Goal: Feedback & Contribution: Submit feedback/report problem

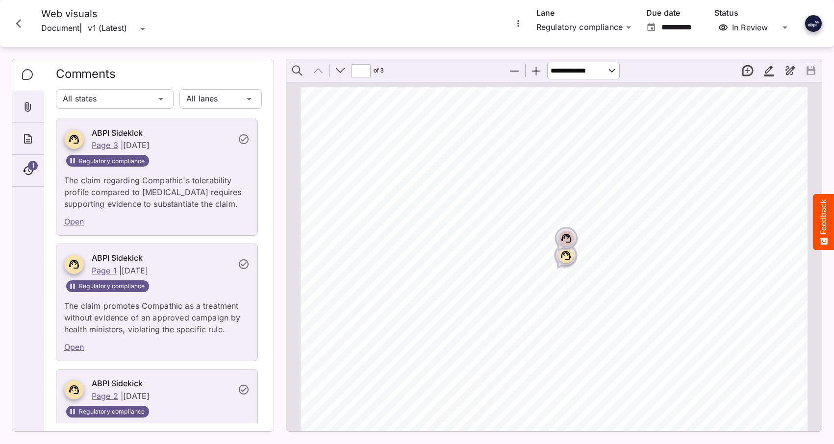
scroll to position [4, 0]
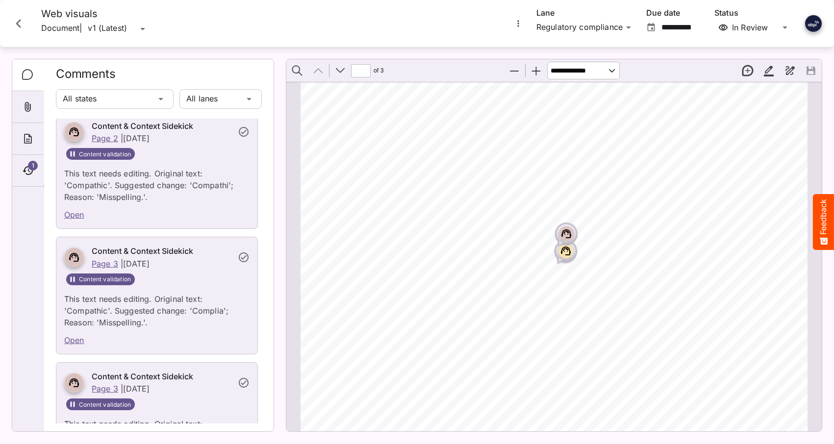
click at [18, 21] on icon "Close card" at bounding box center [19, 24] width 18 height 18
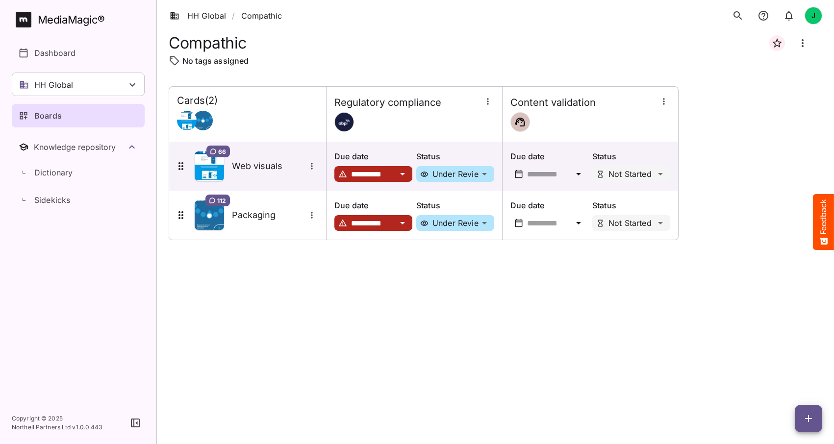
click at [806, 416] on icon "button" at bounding box center [808, 419] width 12 height 12
click at [555, 339] on div at bounding box center [417, 222] width 834 height 444
click at [134, 84] on icon at bounding box center [132, 84] width 6 height 3
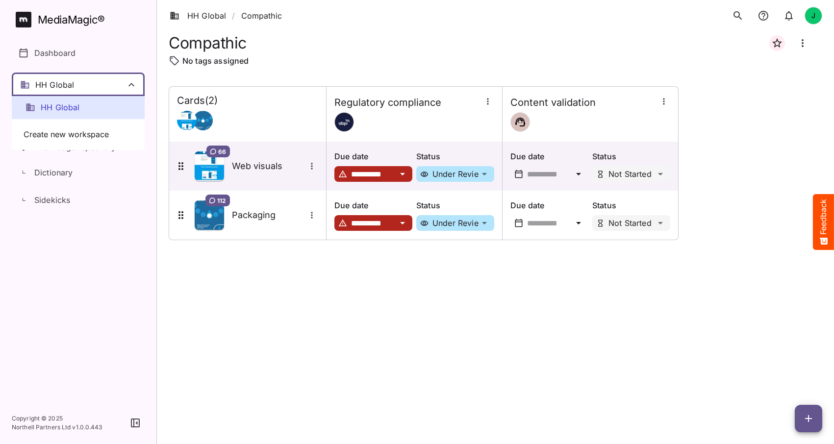
click at [66, 107] on span "HH Global" at bounding box center [60, 107] width 39 height 11
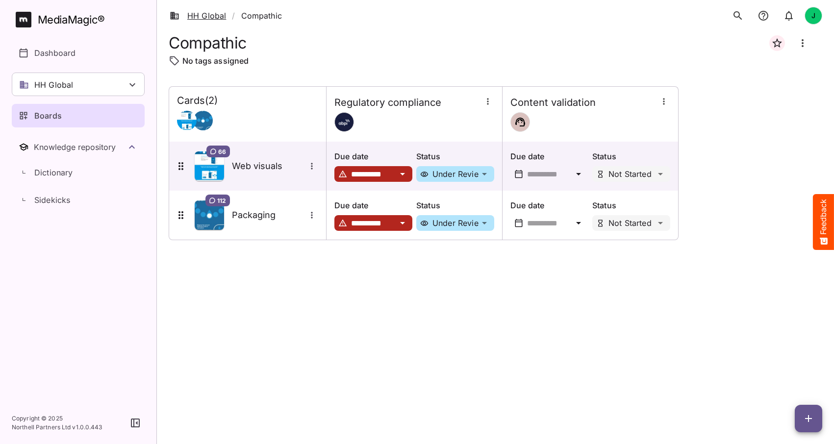
click at [207, 14] on link "HH Global" at bounding box center [198, 16] width 56 height 12
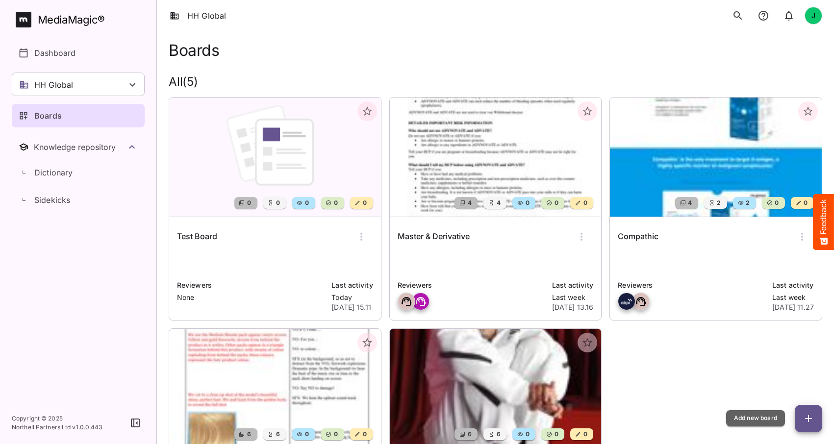
click at [808, 419] on icon "button" at bounding box center [808, 418] width 7 height 7
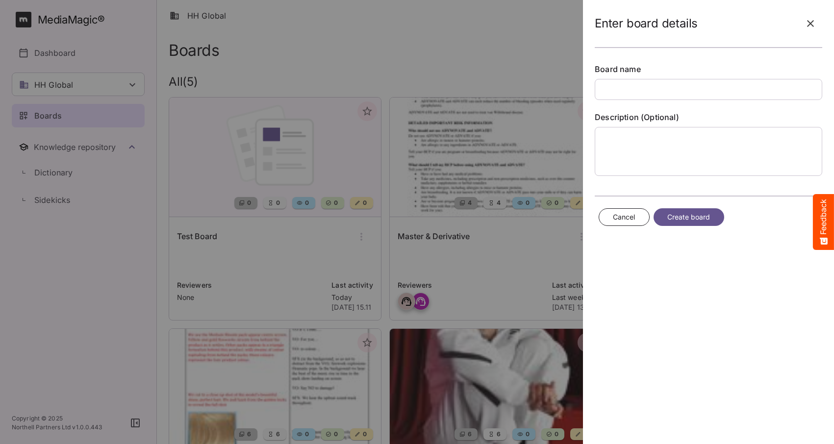
click at [812, 25] on icon "button" at bounding box center [810, 23] width 7 height 7
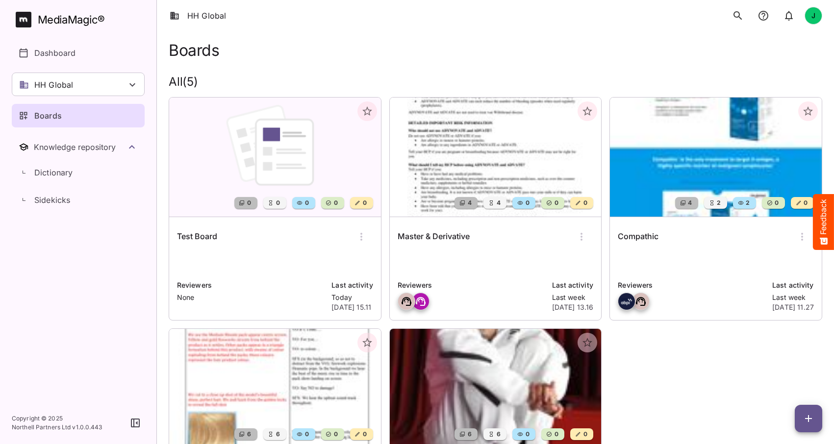
click at [262, 170] on img at bounding box center [275, 157] width 212 height 119
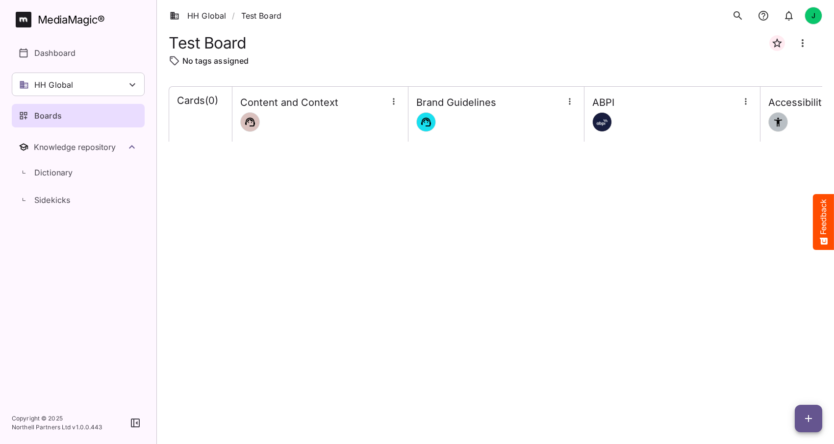
click at [187, 124] on div "Cards ( 0 )" at bounding box center [200, 114] width 63 height 55
click at [812, 409] on button "button" at bounding box center [807, 418] width 27 height 27
click at [776, 358] on p "Add new card" at bounding box center [783, 356] width 53 height 12
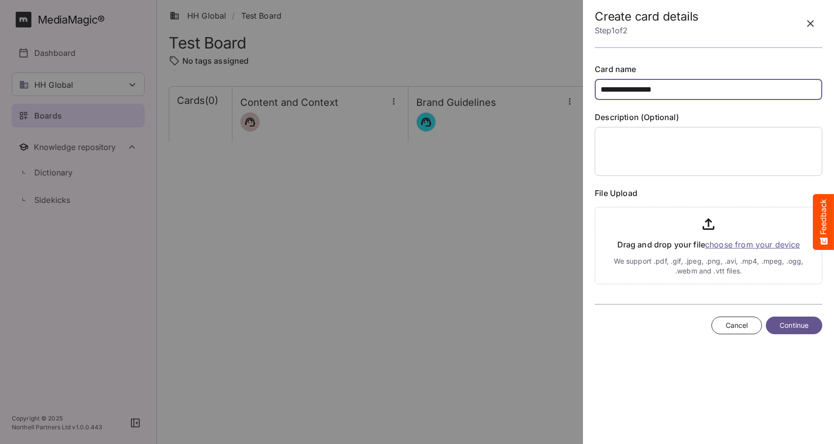
type input "**********"
click at [704, 226] on input "file" at bounding box center [707, 243] width 227 height 81
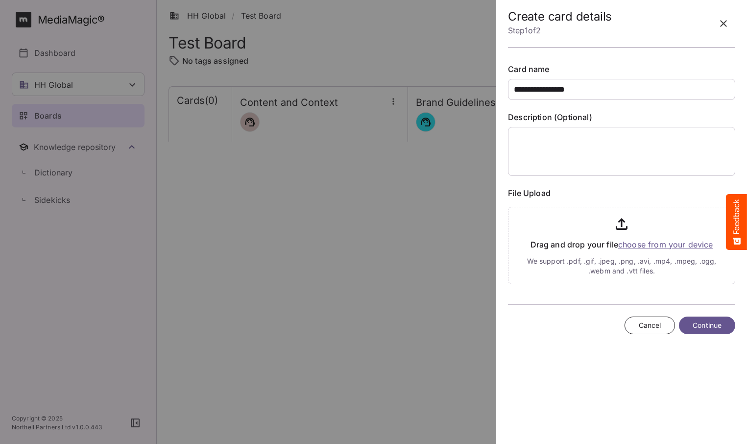
click at [651, 244] on input "file" at bounding box center [621, 243] width 227 height 81
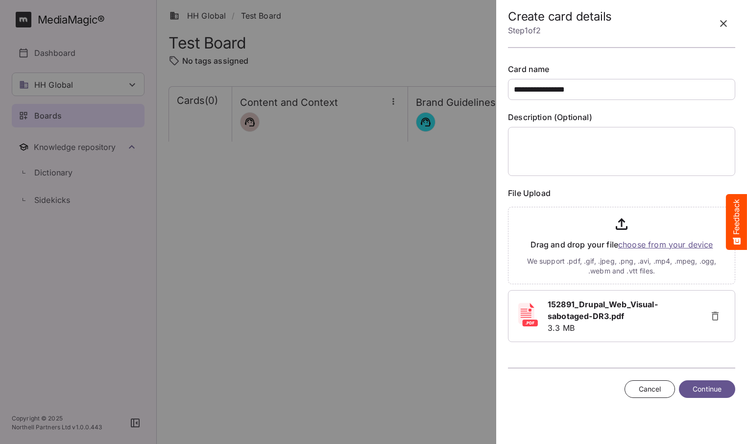
click at [701, 386] on span "Continue" at bounding box center [707, 389] width 29 height 12
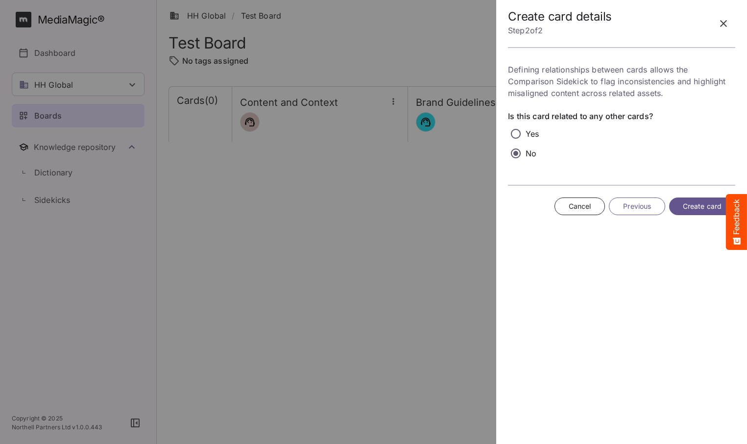
click at [706, 204] on span "Create card" at bounding box center [702, 206] width 39 height 12
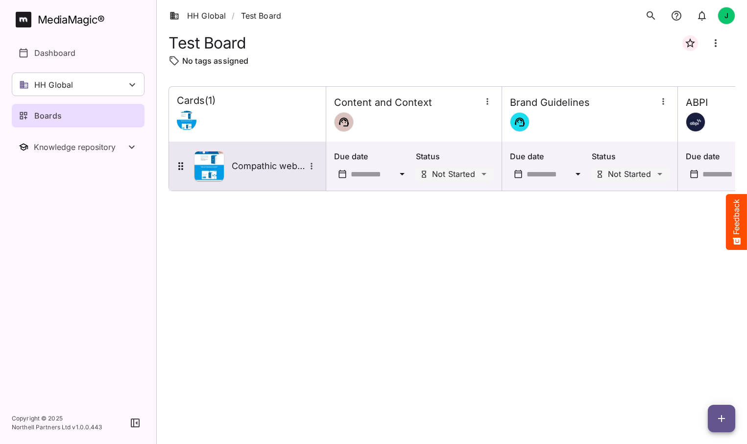
click at [258, 144] on div "Compathic website" at bounding box center [247, 166] width 157 height 49
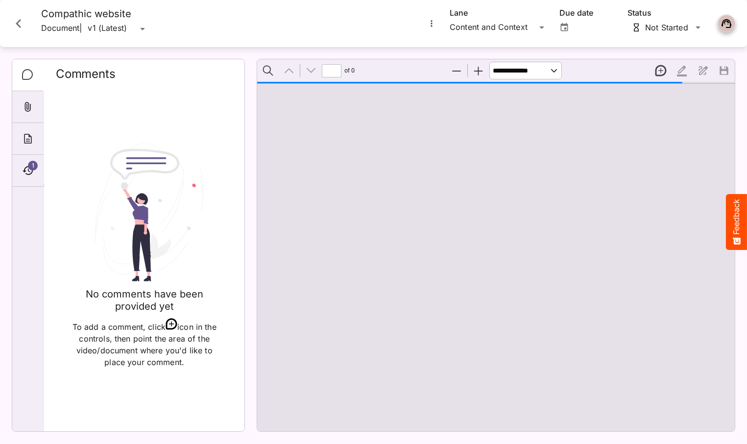
type input "*"
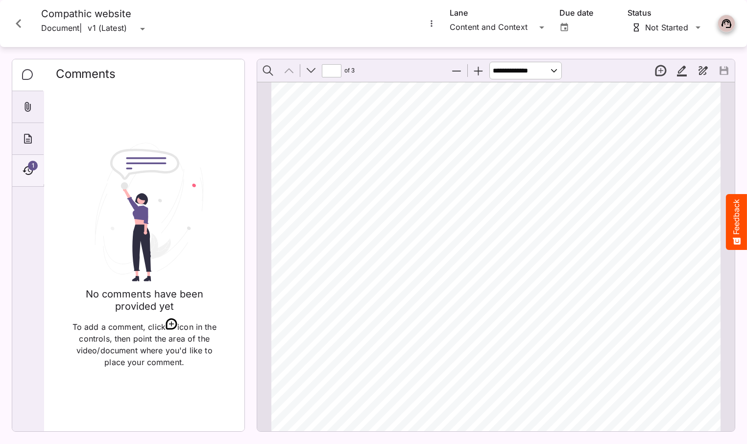
click at [28, 171] on icon "Timeline" at bounding box center [28, 170] width 10 height 9
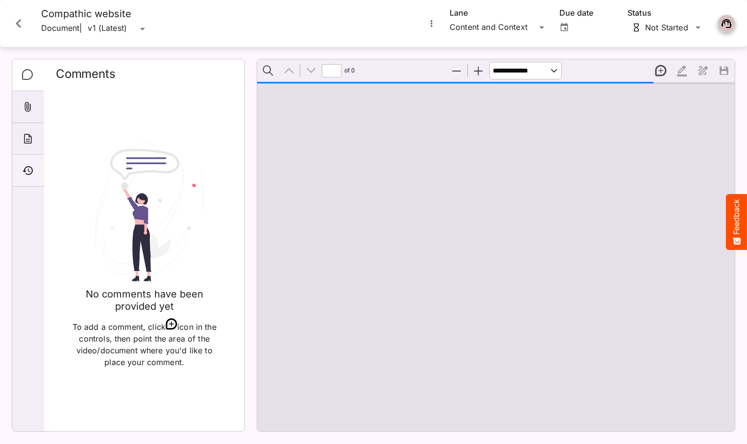
type input "*"
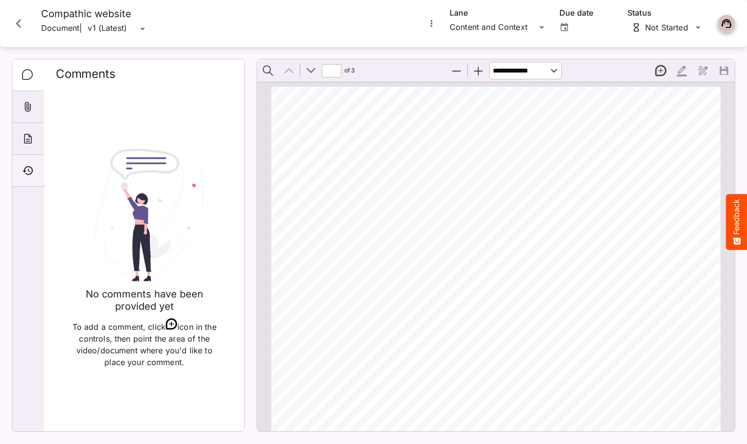
scroll to position [4, 0]
click at [29, 168] on icon "Timeline" at bounding box center [28, 171] width 12 height 12
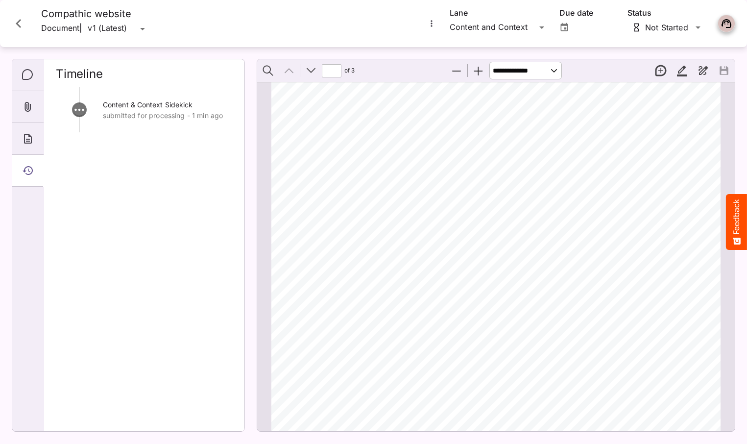
click at [659, 70] on button "New thread" at bounding box center [661, 70] width 21 height 21
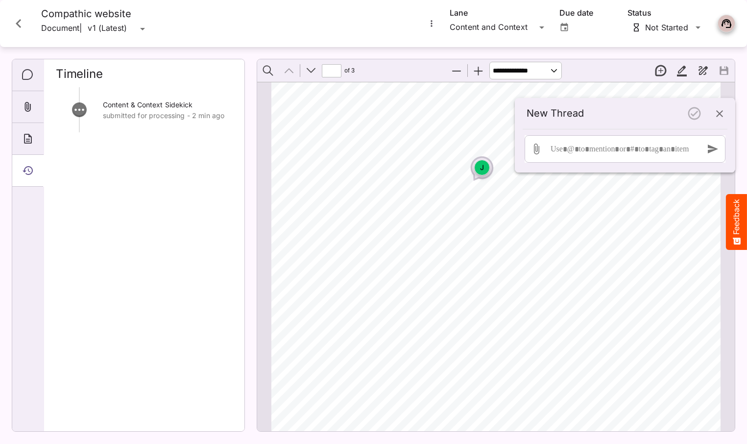
click at [721, 113] on icon "button" at bounding box center [720, 114] width 12 height 12
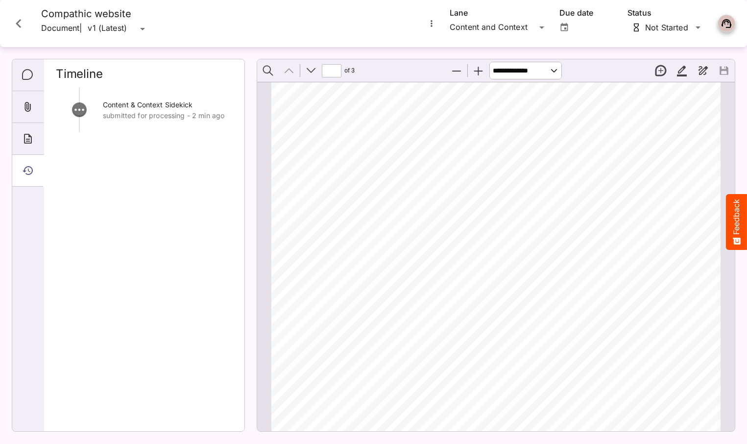
click at [680, 72] on button "Highlight" at bounding box center [682, 70] width 21 height 21
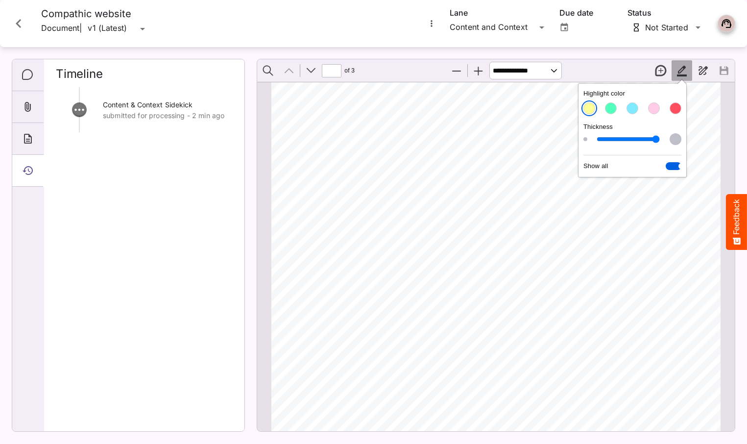
click at [704, 71] on button "Draw" at bounding box center [703, 70] width 21 height 21
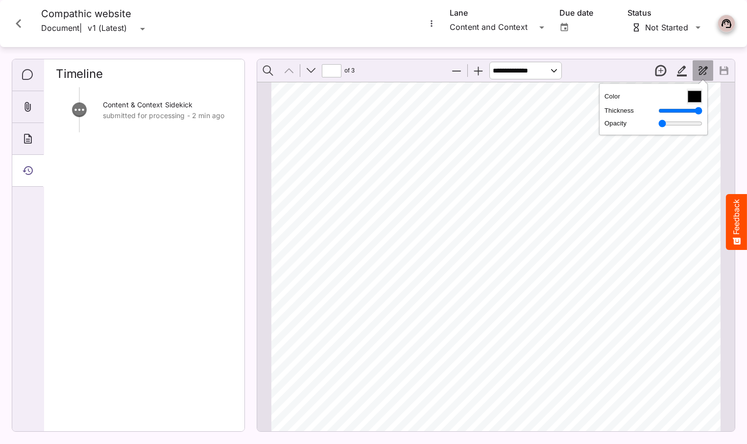
click at [704, 74] on button "Draw" at bounding box center [703, 70] width 21 height 21
click at [18, 24] on icon "Close card" at bounding box center [19, 24] width 18 height 18
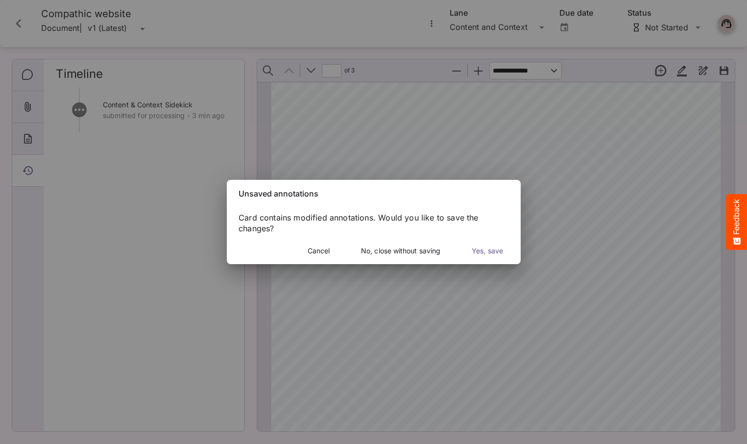
click at [401, 253] on span "No, close without saving" at bounding box center [400, 251] width 79 height 12
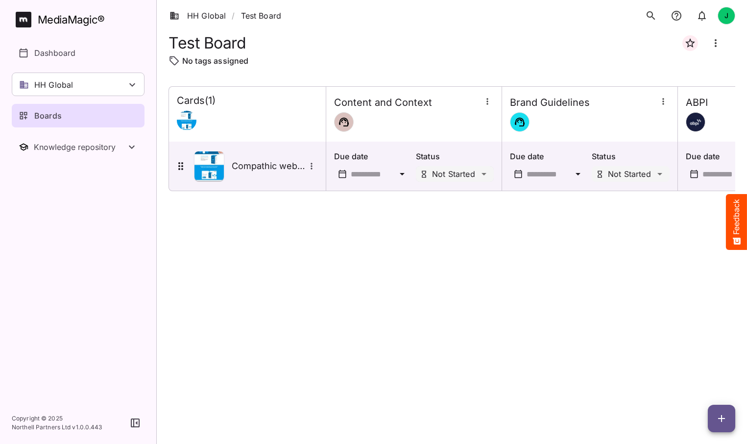
click at [477, 175] on div "HH Global / Test Board J MediaMagic ® Dashboard HH Global HH Global Create new …" at bounding box center [373, 220] width 747 height 440
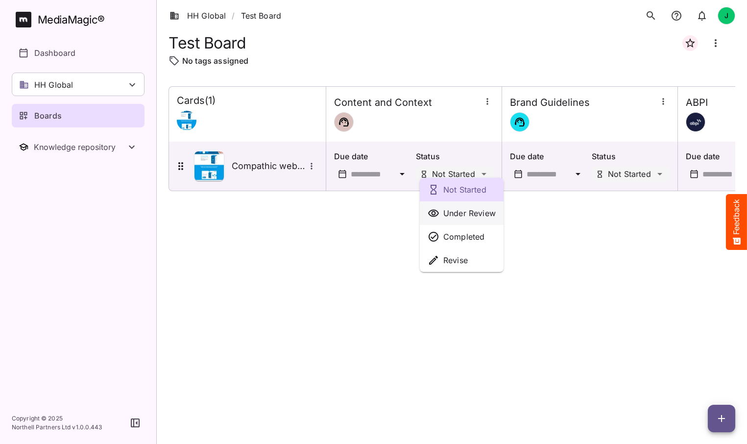
click at [459, 210] on p "Under Review" at bounding box center [469, 213] width 52 height 12
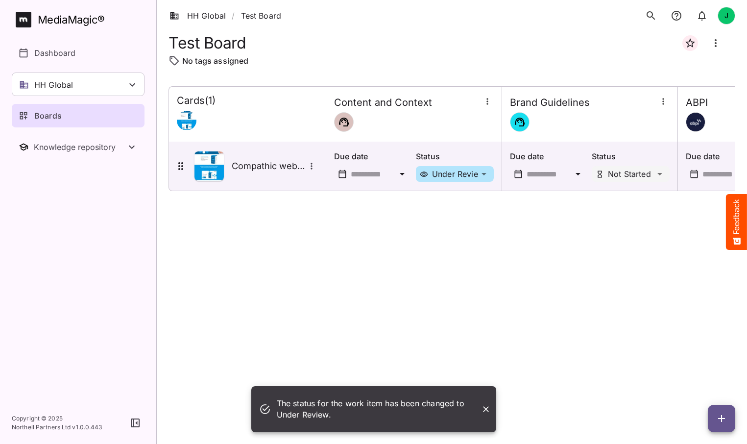
click at [400, 172] on icon at bounding box center [402, 174] width 12 height 12
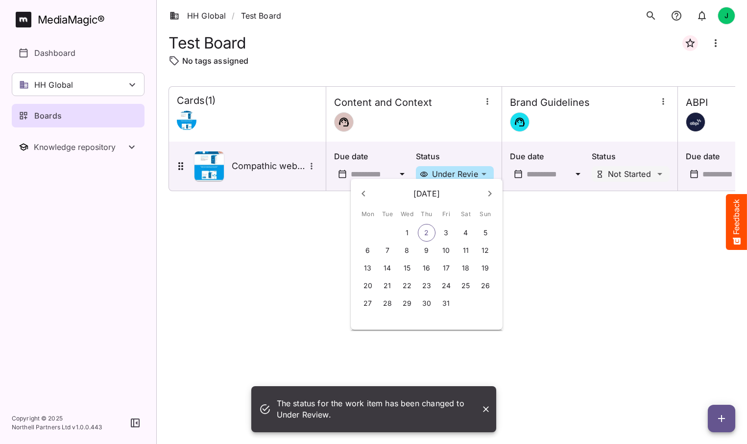
click at [426, 232] on p "2" at bounding box center [426, 233] width 4 height 10
type input "**********"
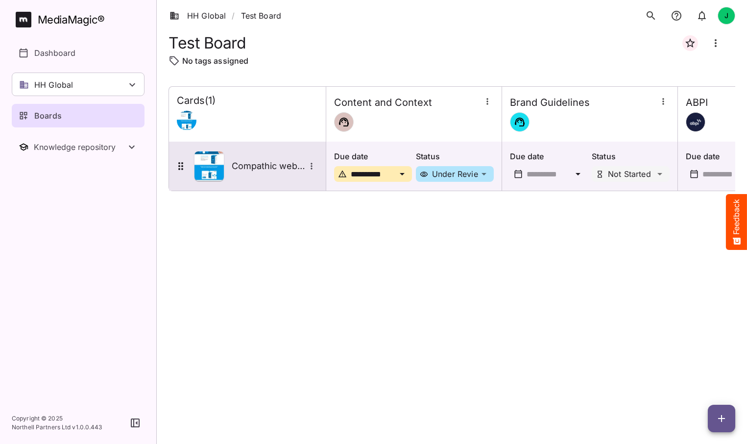
click at [264, 163] on h5 "Compathic website" at bounding box center [269, 166] width 74 height 12
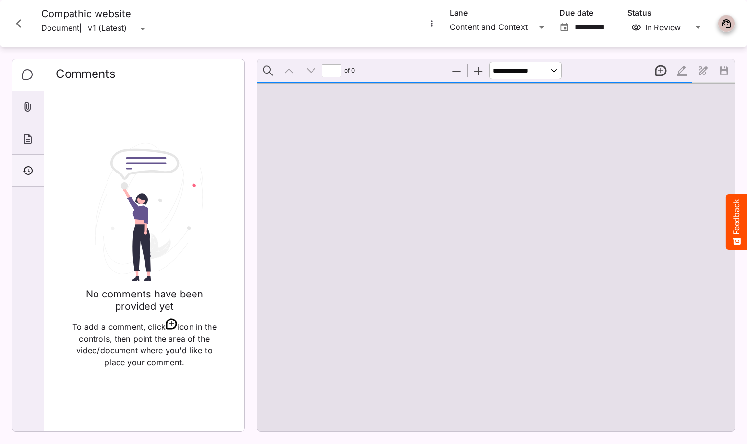
type input "*"
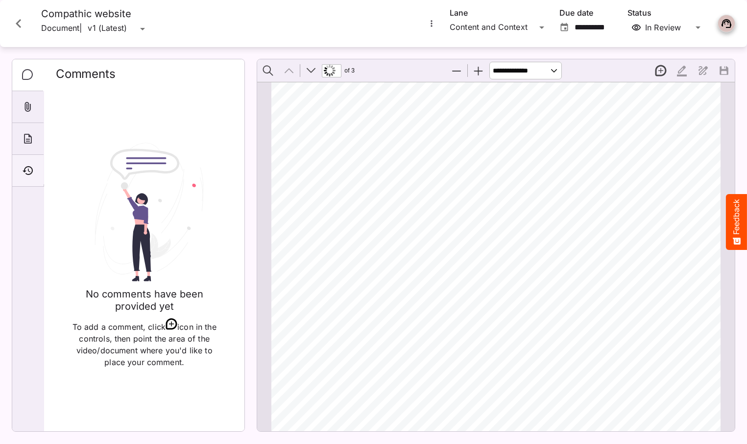
click at [26, 167] on icon "Timeline" at bounding box center [28, 170] width 10 height 9
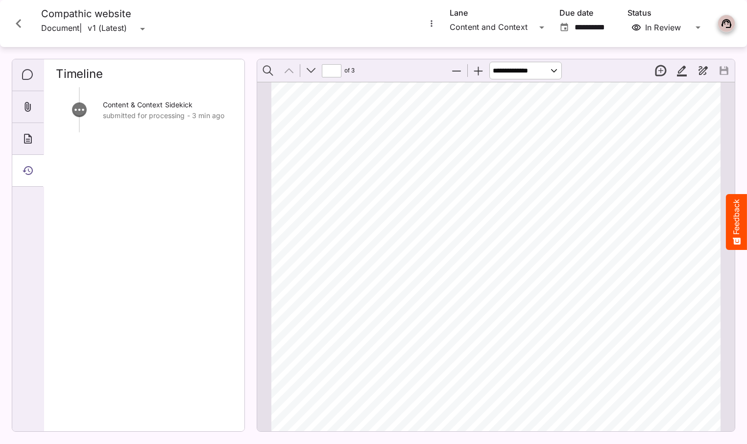
click at [21, 25] on icon "Close card" at bounding box center [19, 24] width 18 height 18
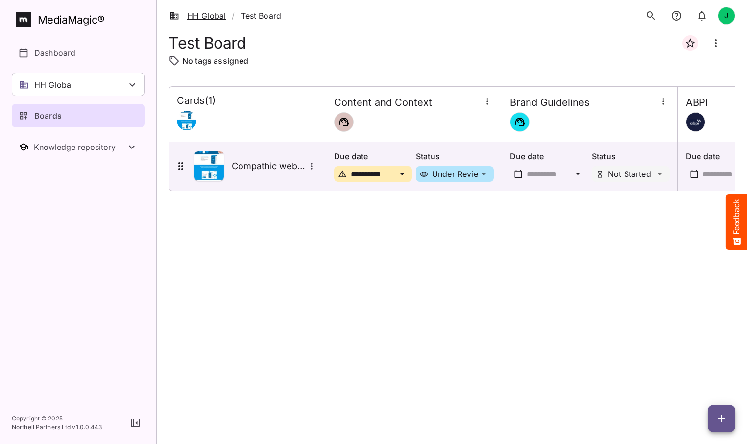
click at [210, 14] on link "HH Global" at bounding box center [198, 16] width 56 height 12
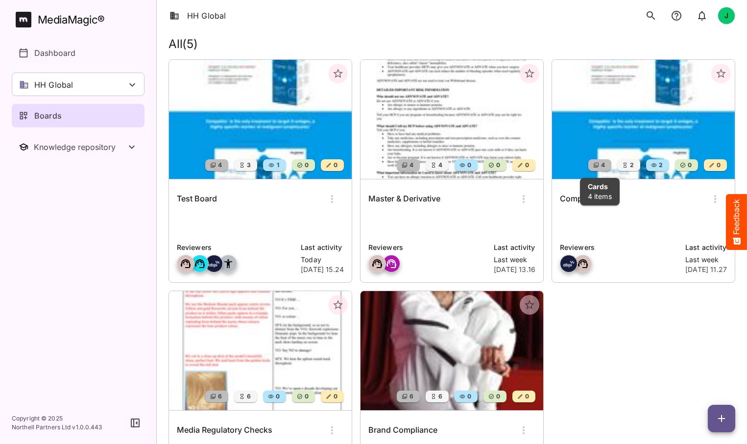
scroll to position [33, 0]
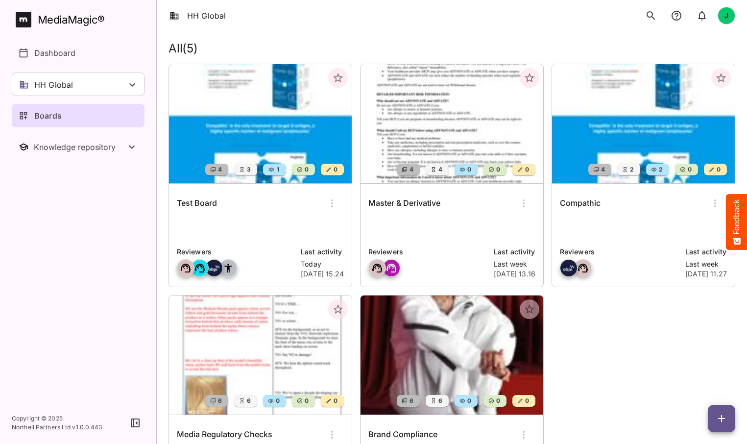
click at [650, 138] on img at bounding box center [643, 123] width 183 height 119
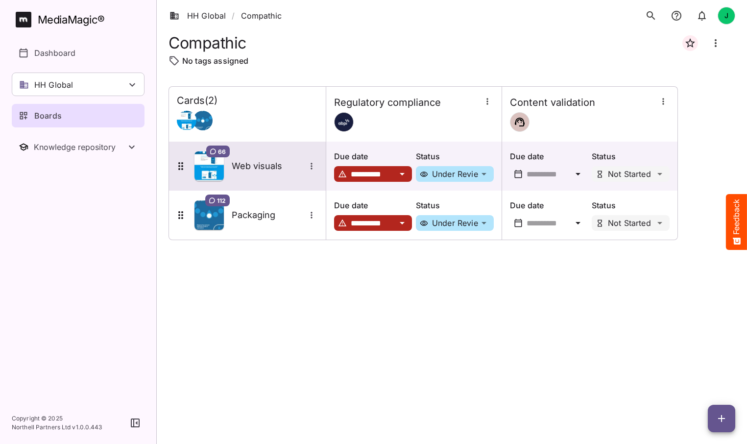
click at [264, 168] on h5 "Web visuals" at bounding box center [269, 166] width 74 height 12
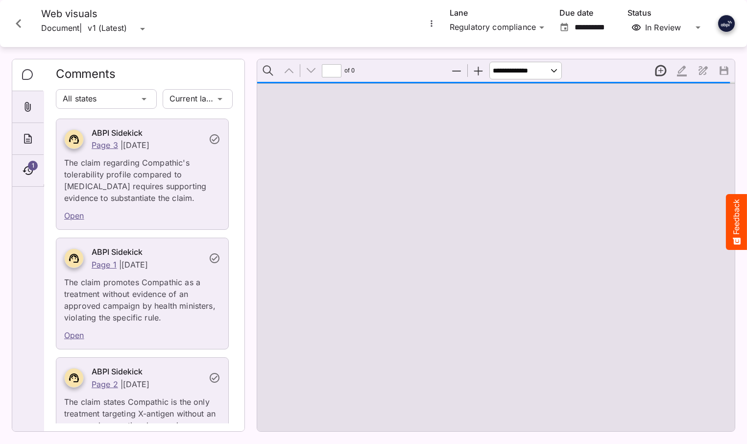
type input "*"
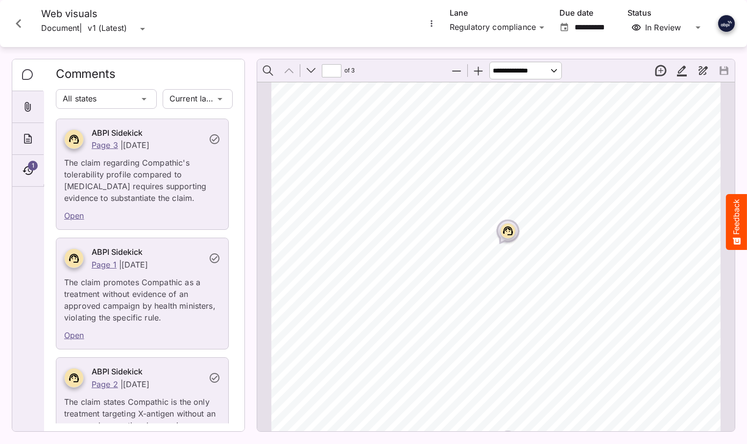
click at [20, 20] on icon "Close card" at bounding box center [18, 23] width 5 height 9
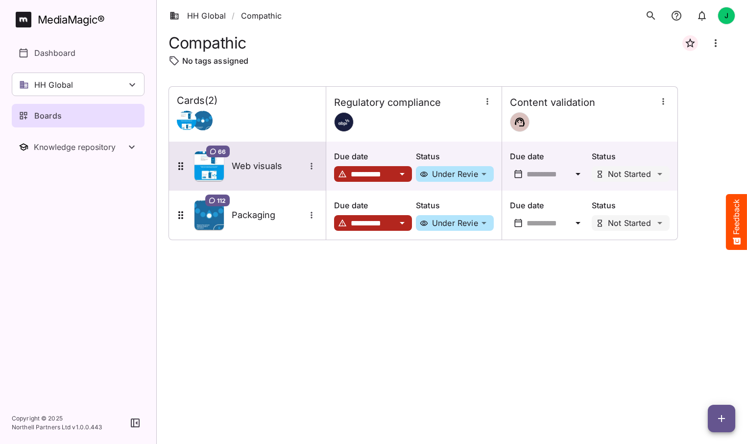
click at [263, 163] on h5 "Web visuals" at bounding box center [269, 166] width 74 height 12
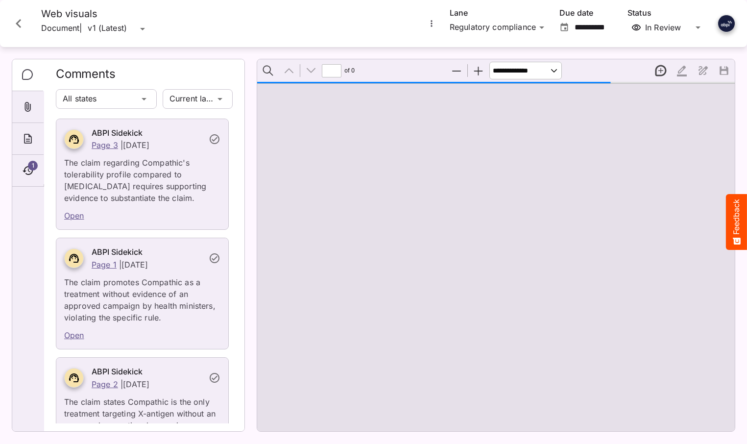
type input "*"
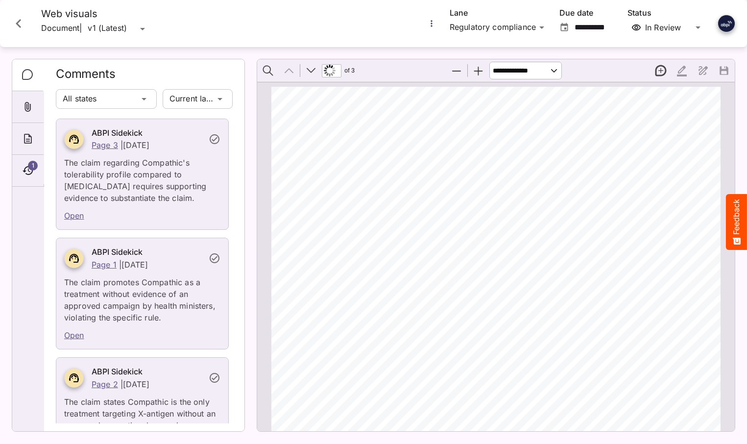
scroll to position [4, 0]
click at [429, 24] on icon "More options for Web visuals" at bounding box center [432, 24] width 10 height 10
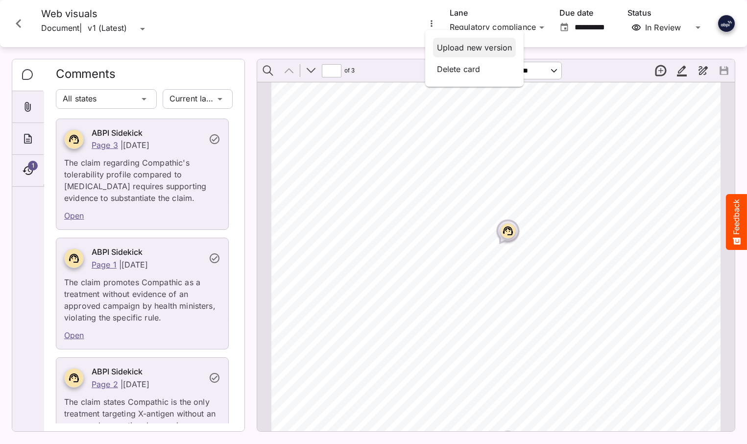
click at [463, 47] on p "Upload new version" at bounding box center [474, 48] width 75 height 12
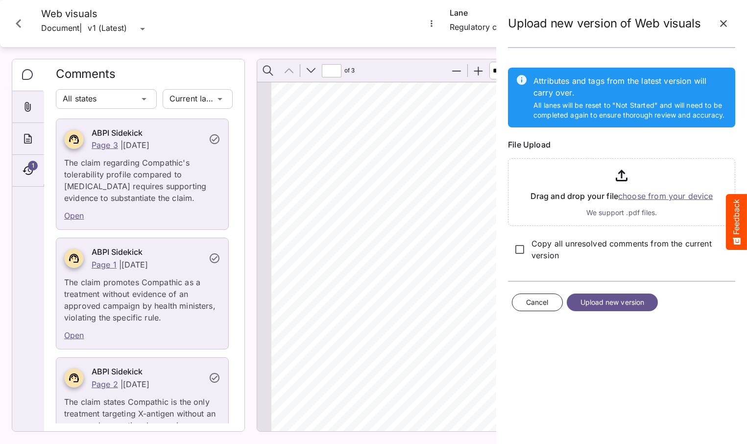
click at [674, 197] on input "file" at bounding box center [621, 190] width 227 height 72
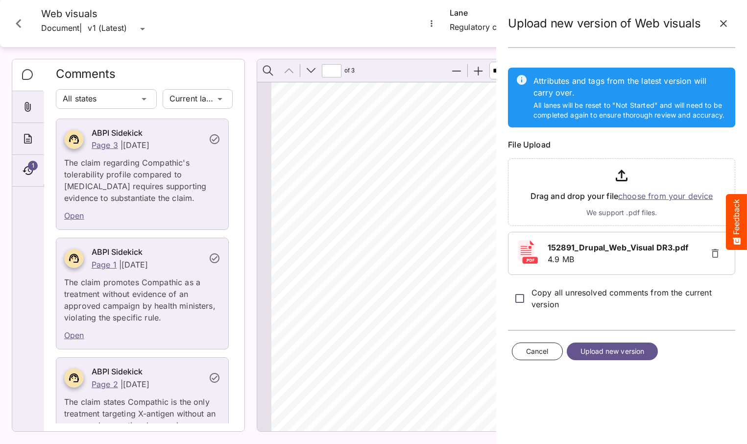
click at [609, 351] on span "Upload new version" at bounding box center [613, 351] width 64 height 12
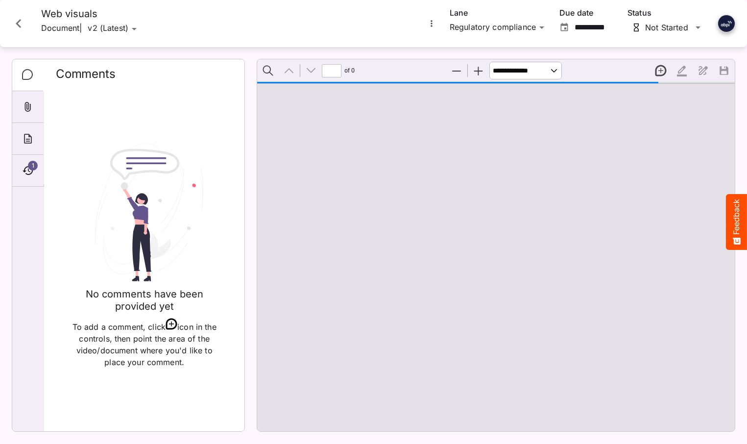
type input "*"
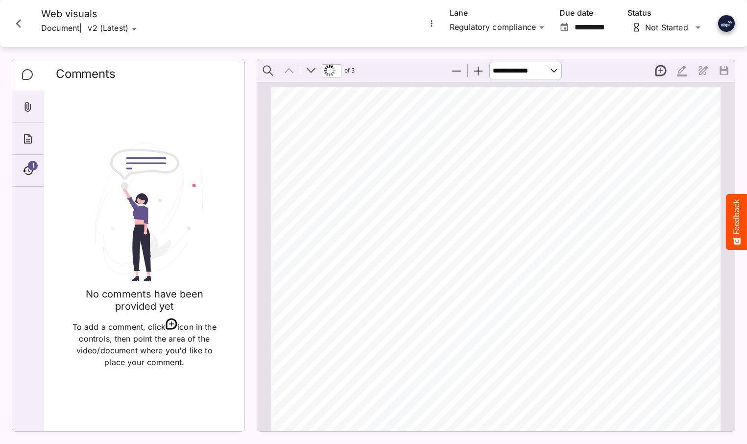
scroll to position [5, 0]
click at [30, 170] on icon "Timeline" at bounding box center [28, 171] width 12 height 12
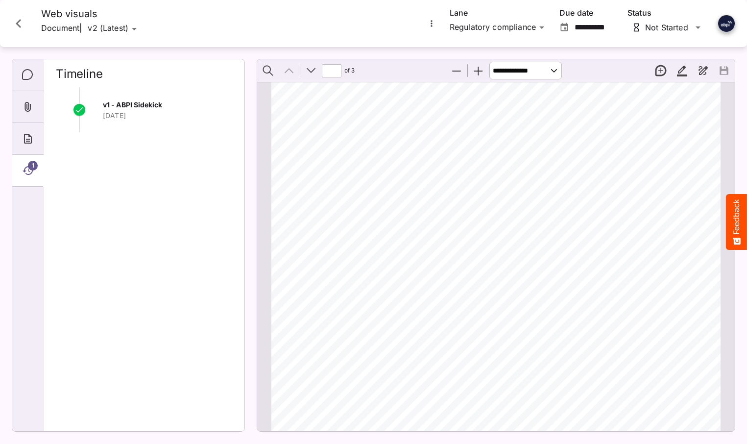
click at [20, 21] on icon "Close card" at bounding box center [19, 24] width 18 height 18
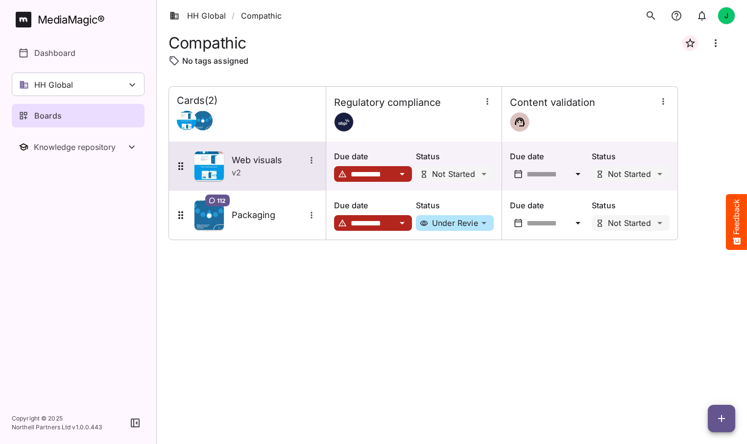
click at [254, 173] on div "v 2" at bounding box center [275, 173] width 86 height 12
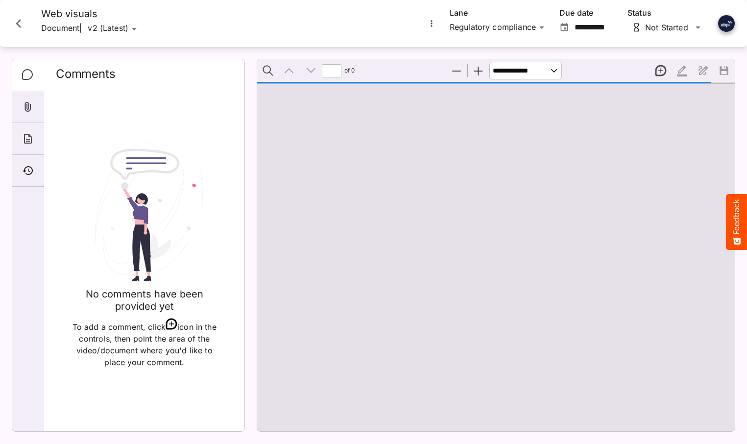
type input "*"
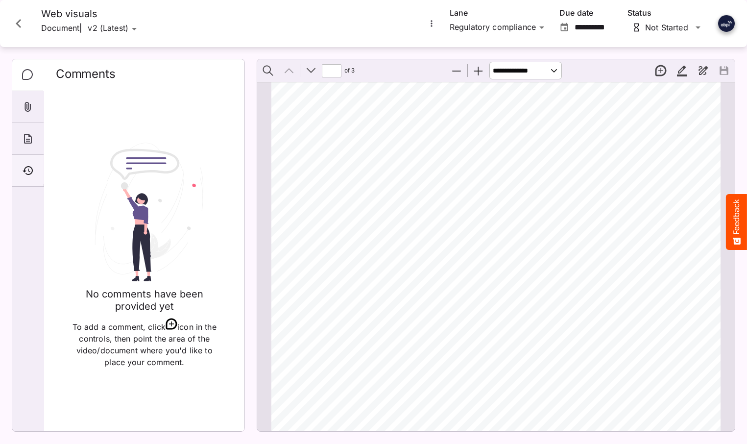
click at [28, 169] on icon "Timeline" at bounding box center [28, 171] width 12 height 12
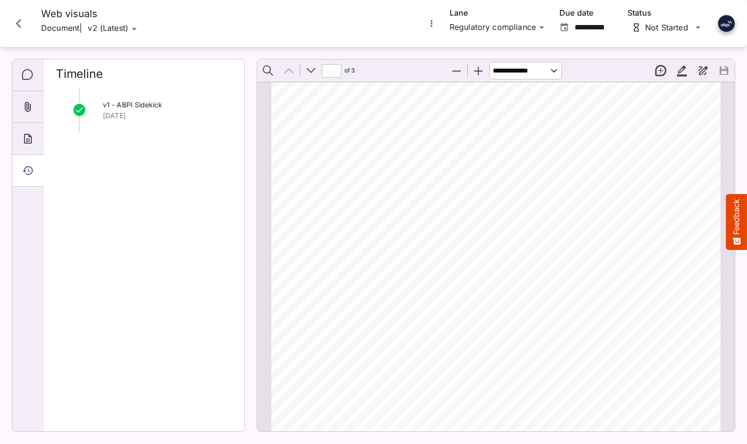
click at [734, 220] on button "Feedback" at bounding box center [736, 222] width 21 height 56
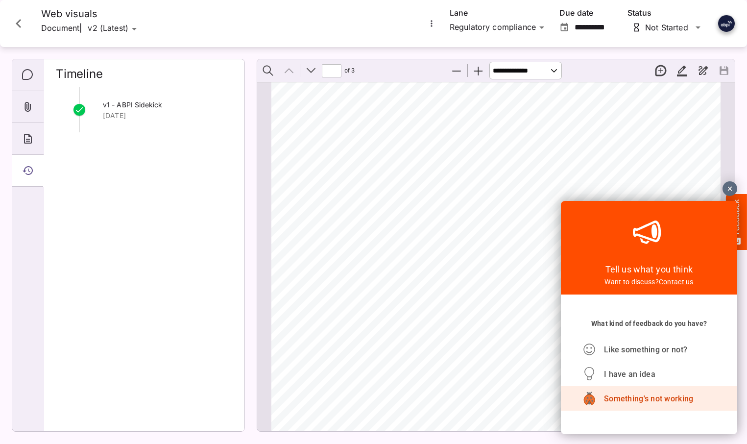
click at [644, 400] on span "Something's not working" at bounding box center [648, 398] width 89 height 9
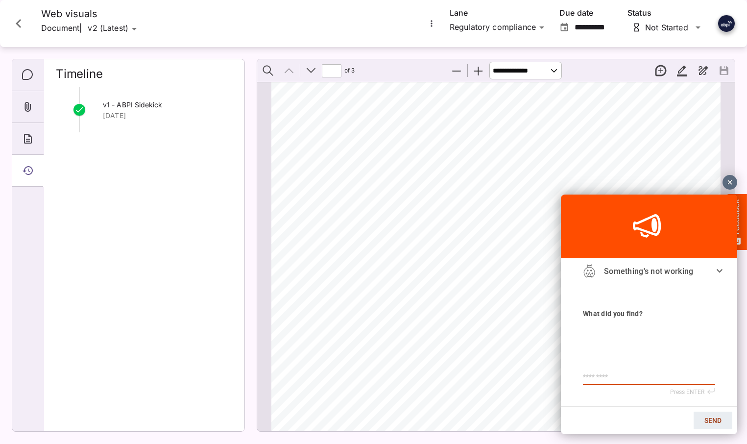
type textarea "*"
type textarea "**"
type textarea "***"
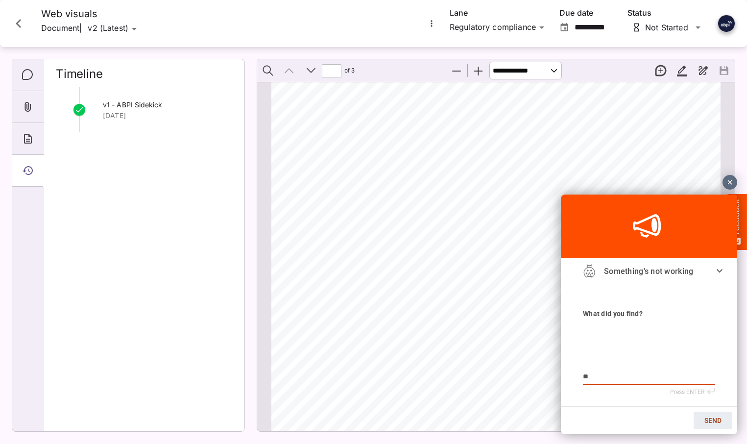
type textarea "***"
type textarea "****"
type textarea "*****"
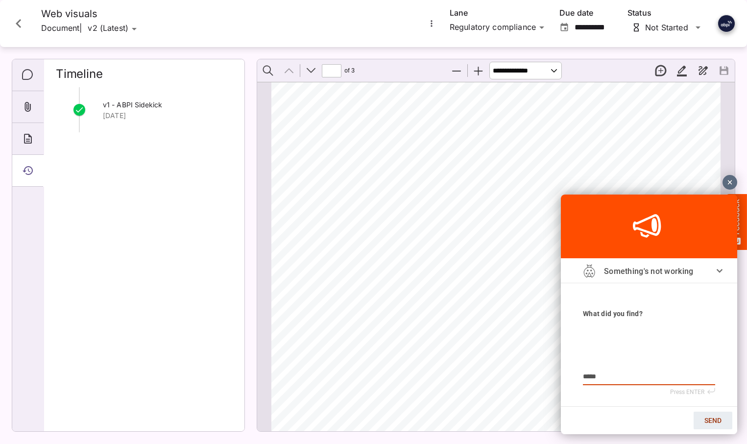
type textarea "******"
type textarea "*******"
type textarea "********"
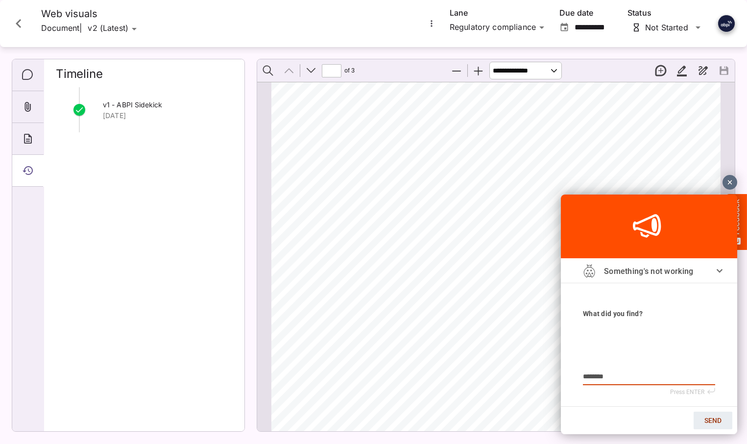
type textarea "********"
type textarea "**********"
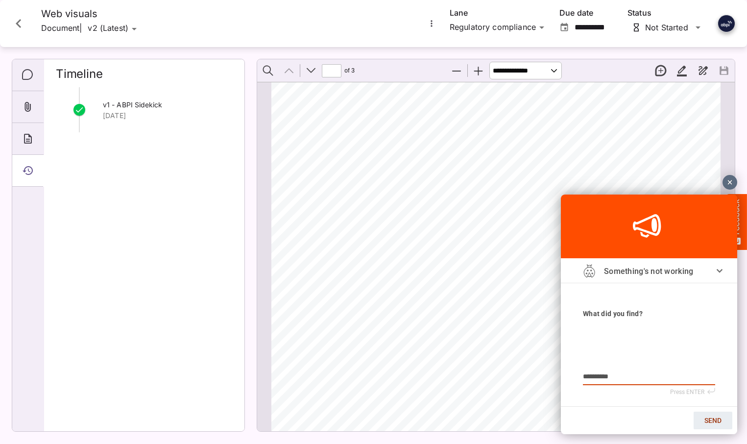
type textarea "**********"
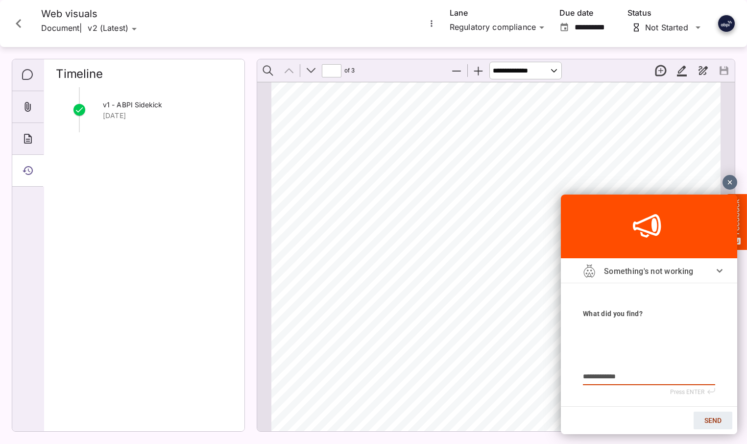
type textarea "**********"
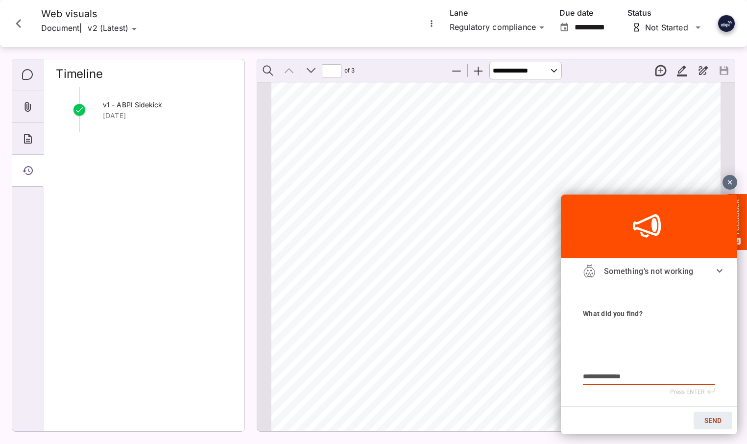
type textarea "**********"
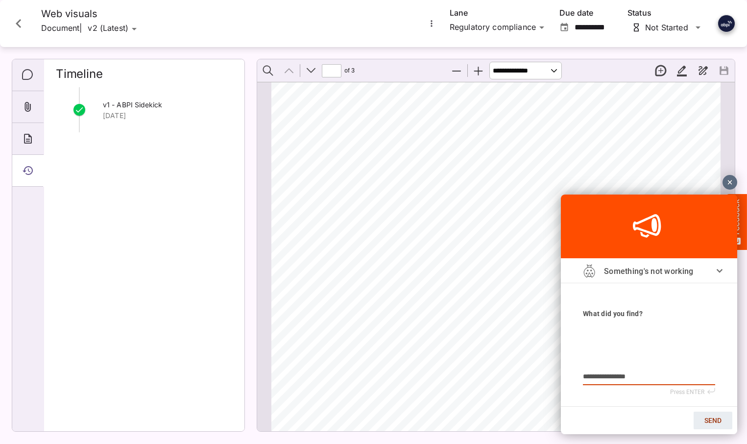
type textarea "**********"
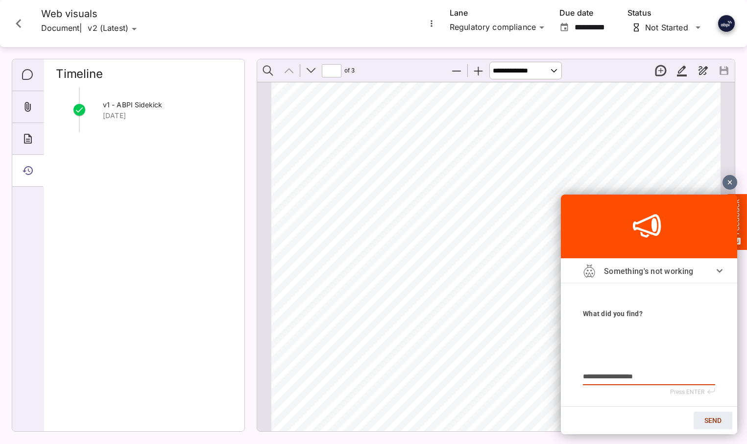
type textarea "**********"
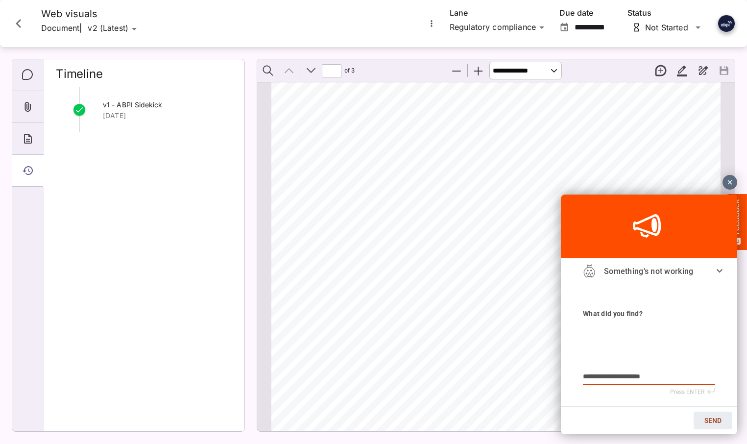
type textarea "**********"
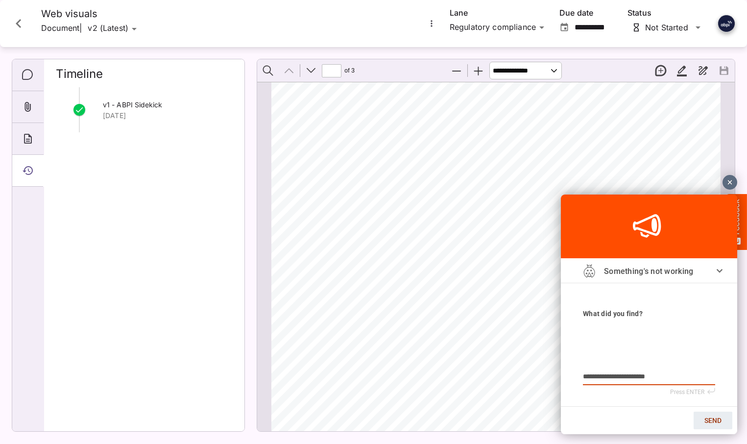
type textarea "**********"
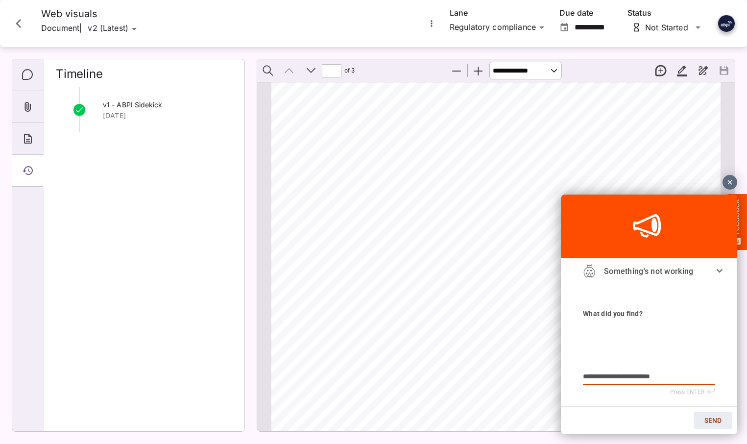
type textarea "**********"
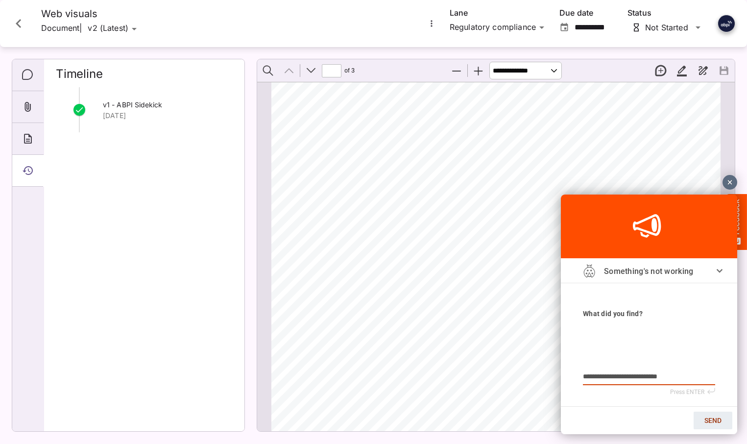
type textarea "**********"
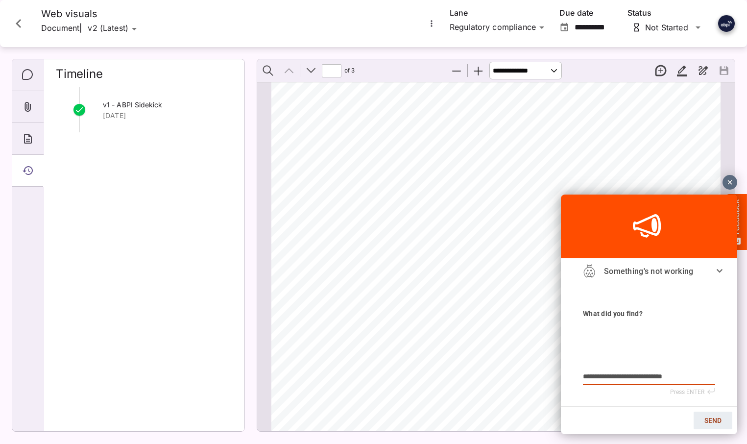
type textarea "**********"
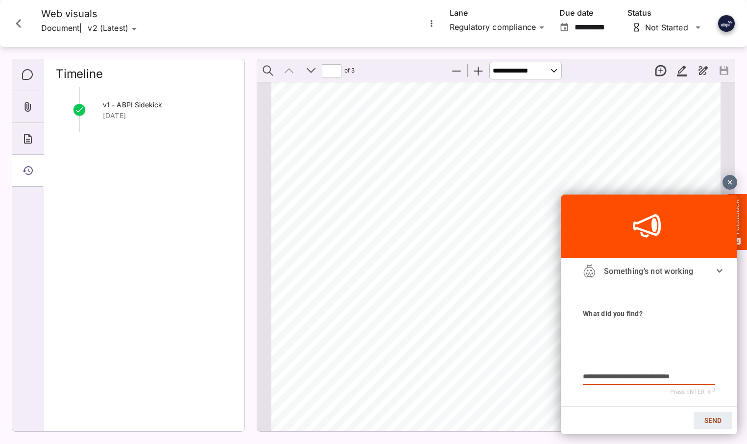
type textarea "**********"
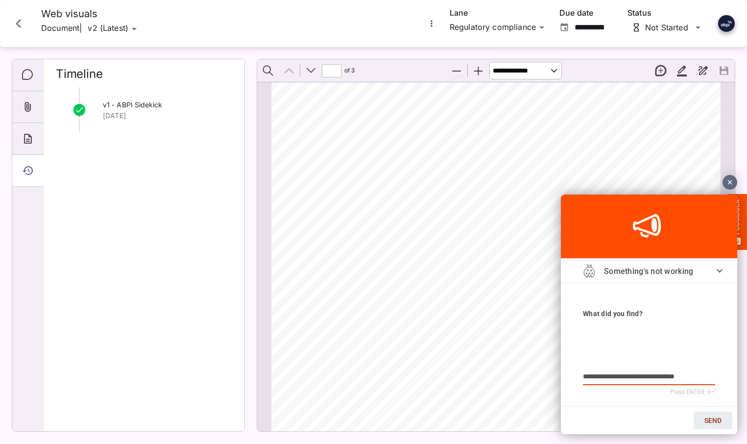
type textarea "**********"
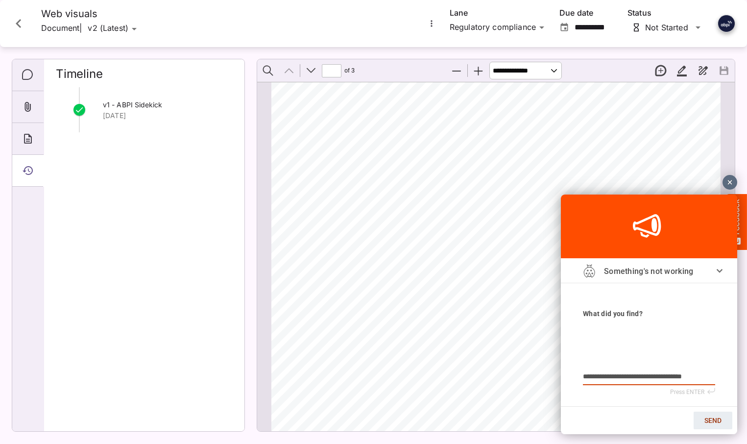
type textarea "**********"
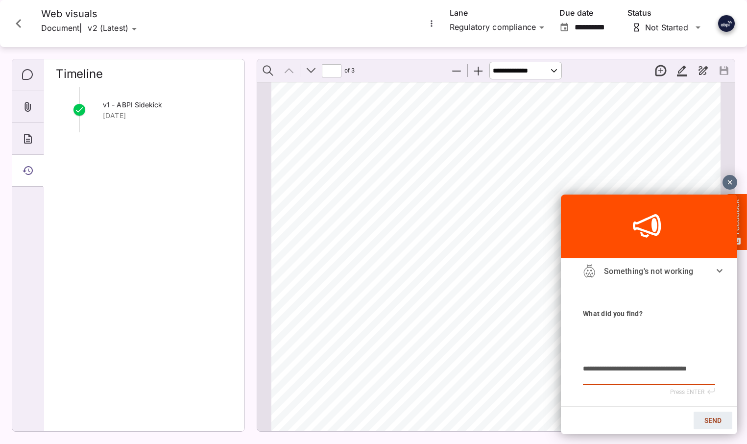
type textarea "**********"
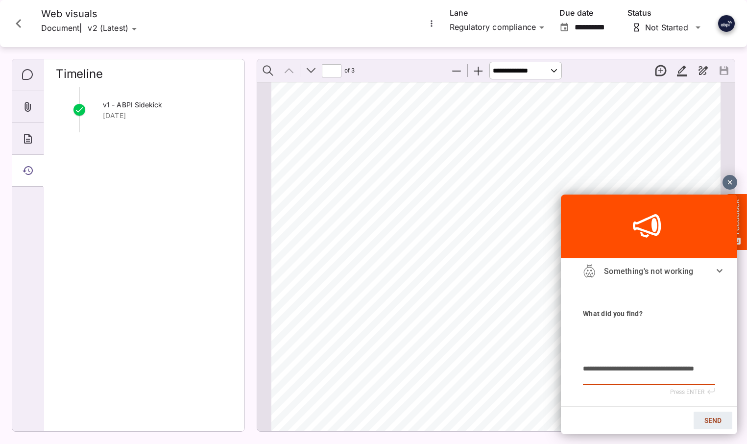
type textarea "**********"
click at [710, 417] on span "SEND" at bounding box center [713, 421] width 17 height 8
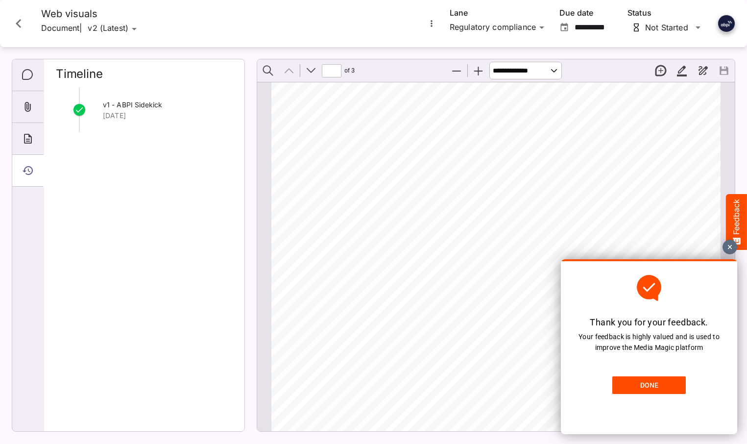
click at [649, 388] on span "DONE" at bounding box center [649, 385] width 18 height 8
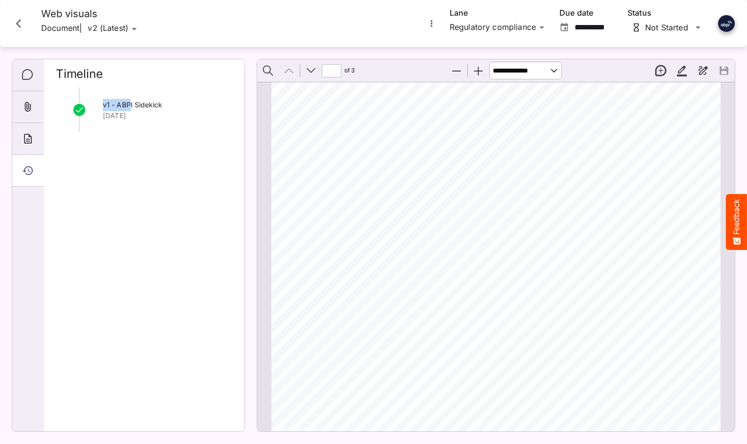
drag, startPoint x: 104, startPoint y: 104, endPoint x: 130, endPoint y: 104, distance: 25.5
click at [130, 104] on span "v1 - ABPI Sidekick" at bounding box center [133, 104] width 60 height 8
click at [114, 166] on div "v1 - ABPI Sidekick Wed, 24 Sept" at bounding box center [144, 255] width 177 height 336
click at [21, 20] on icon "Close card" at bounding box center [19, 24] width 18 height 18
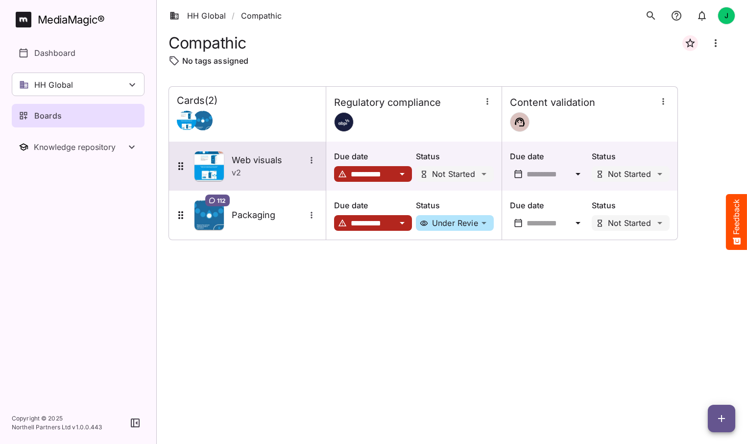
click at [256, 162] on h5 "Web visuals" at bounding box center [269, 160] width 74 height 12
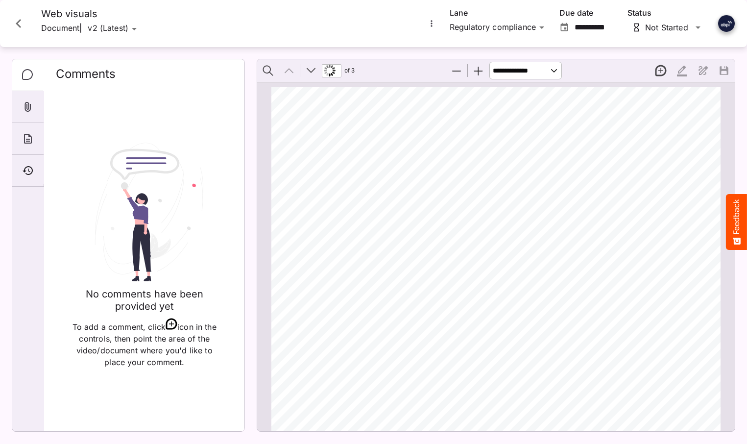
scroll to position [4, 0]
click at [429, 24] on icon "More options for Web visuals" at bounding box center [432, 24] width 10 height 10
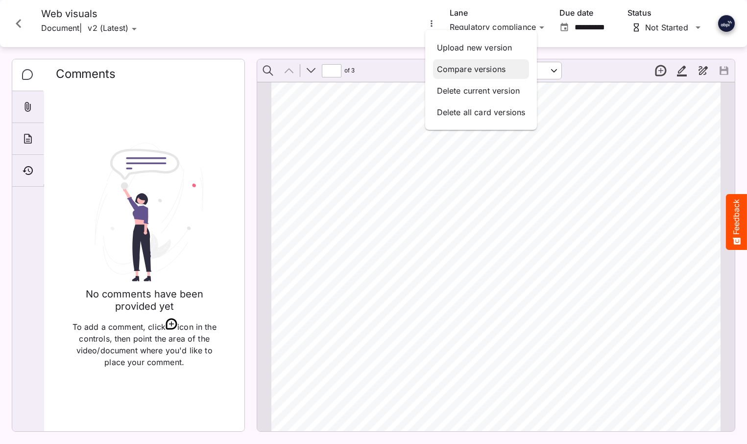
click at [450, 67] on p "Compare versions" at bounding box center [481, 69] width 89 height 12
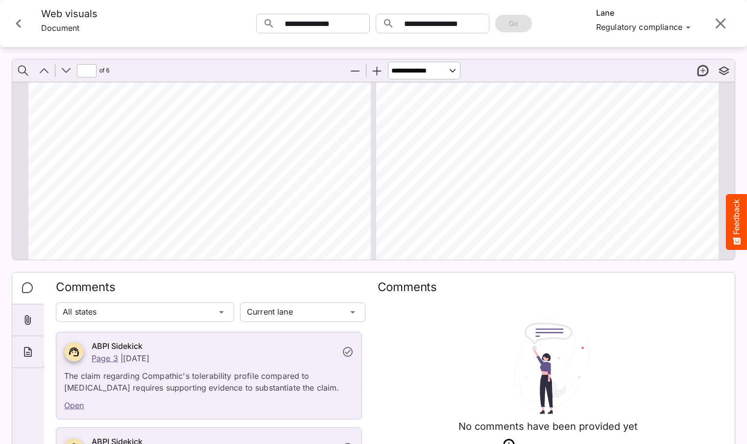
scroll to position [1076, 0]
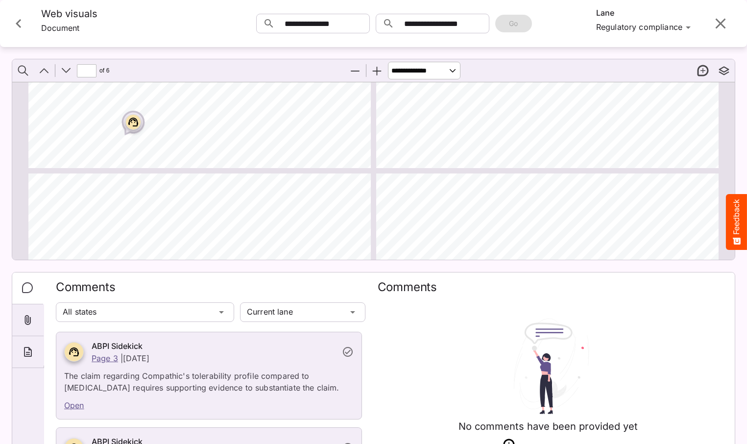
type input "*"
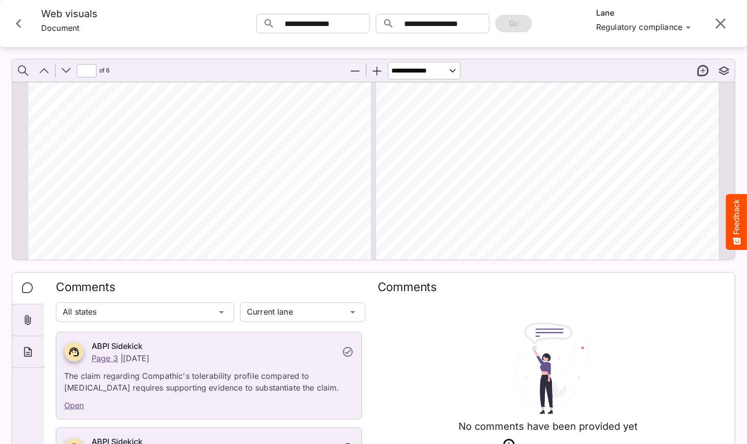
scroll to position [1721, 0]
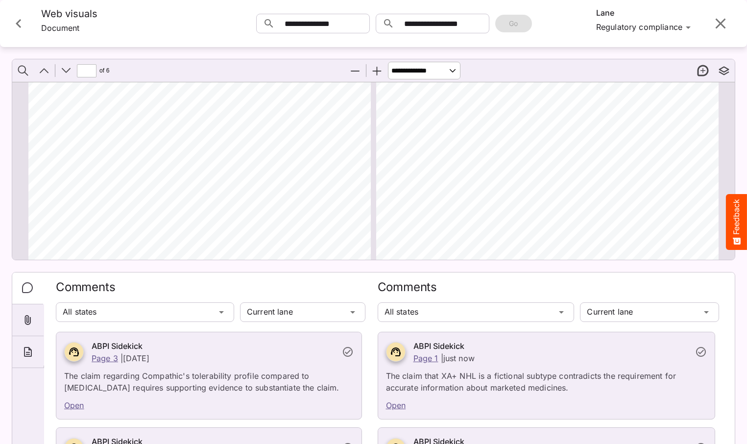
click at [25, 24] on icon "Close card" at bounding box center [19, 24] width 18 height 18
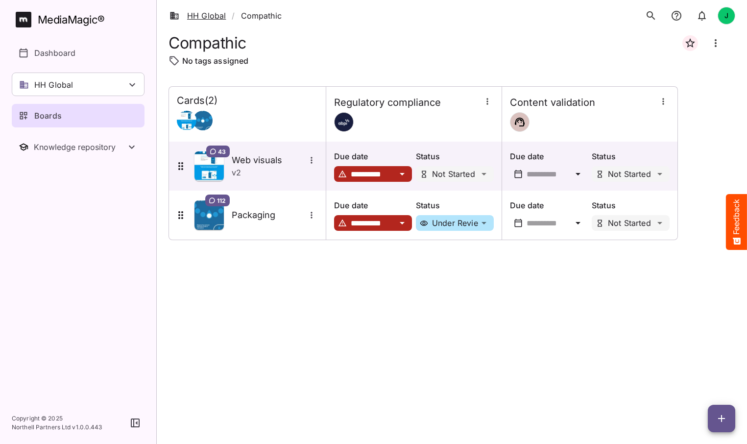
click at [211, 15] on link "HH Global" at bounding box center [198, 16] width 56 height 12
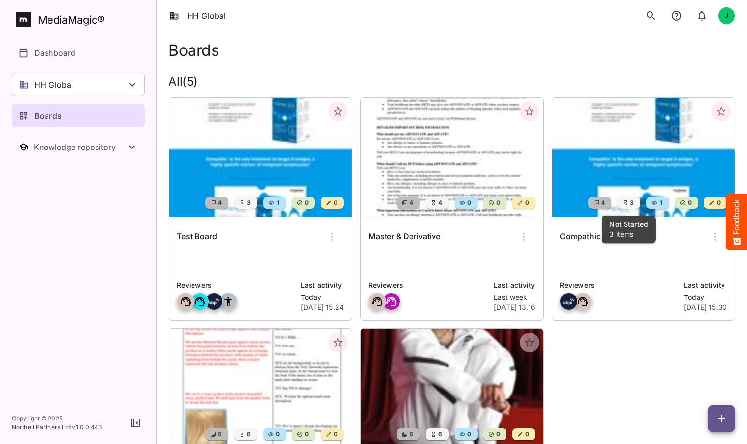
click at [639, 199] on div "3" at bounding box center [628, 203] width 23 height 12
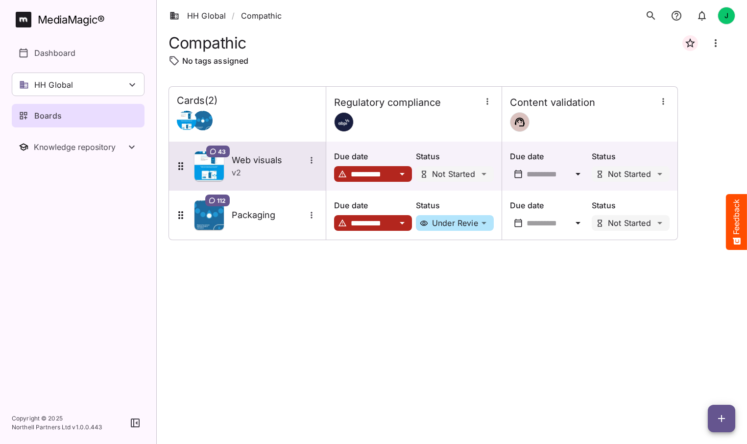
click at [254, 160] on h5 "Web visuals" at bounding box center [269, 160] width 74 height 12
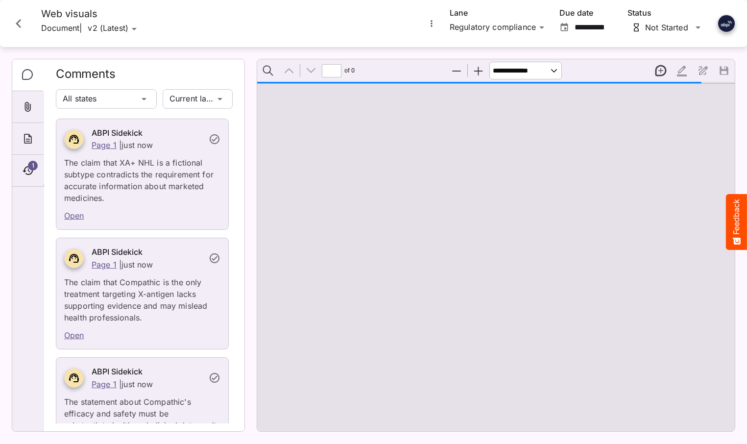
type input "*"
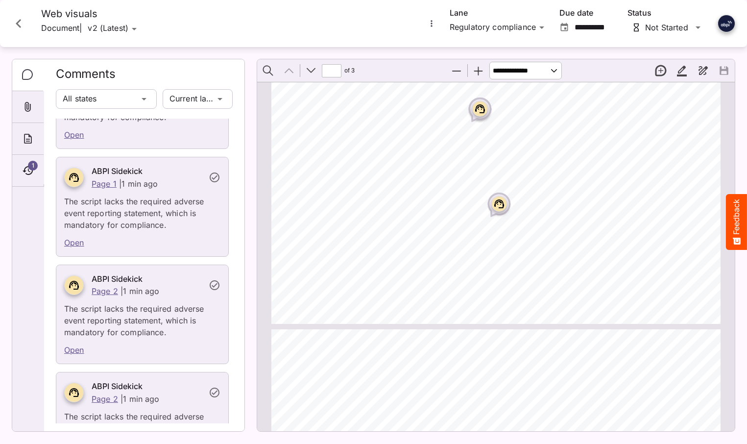
scroll to position [646, 0]
drag, startPoint x: 339, startPoint y: 252, endPoint x: 439, endPoint y: 253, distance: 100.5
click at [432, 22] on icon "More options for Web visuals" at bounding box center [432, 24] width 10 height 10
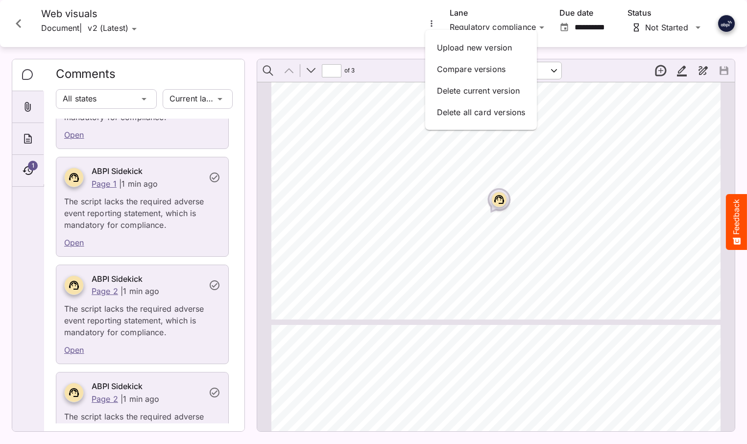
click at [394, 21] on div at bounding box center [373, 222] width 747 height 444
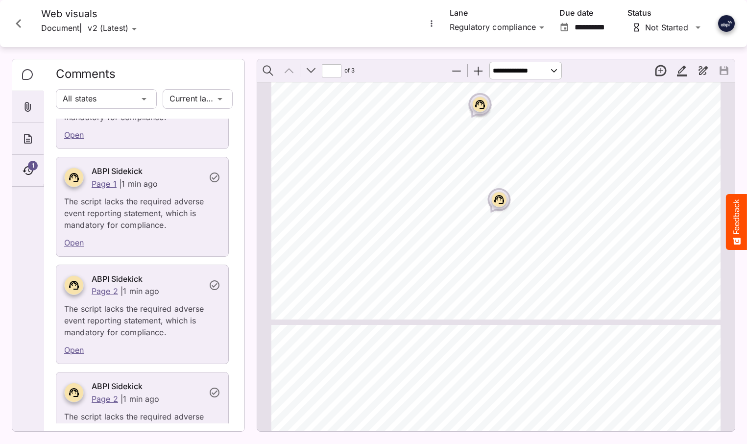
click at [20, 23] on icon "Close card" at bounding box center [19, 24] width 18 height 18
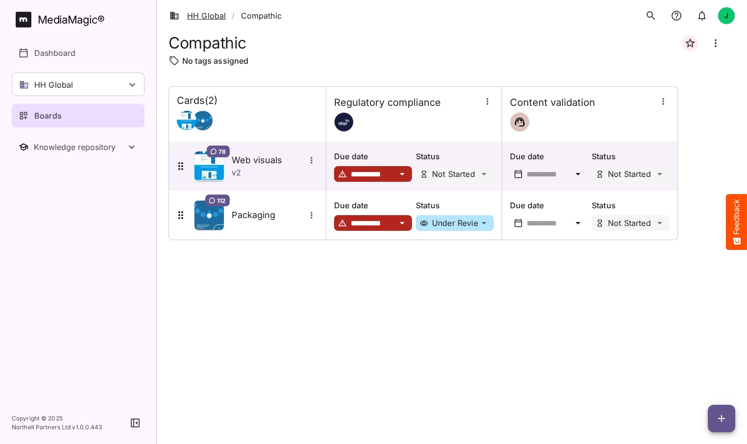
click at [203, 15] on link "HH Global" at bounding box center [198, 16] width 56 height 12
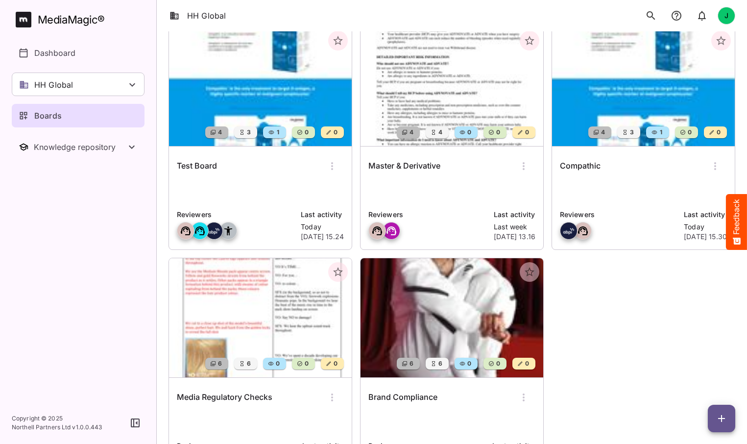
scroll to position [32, 0]
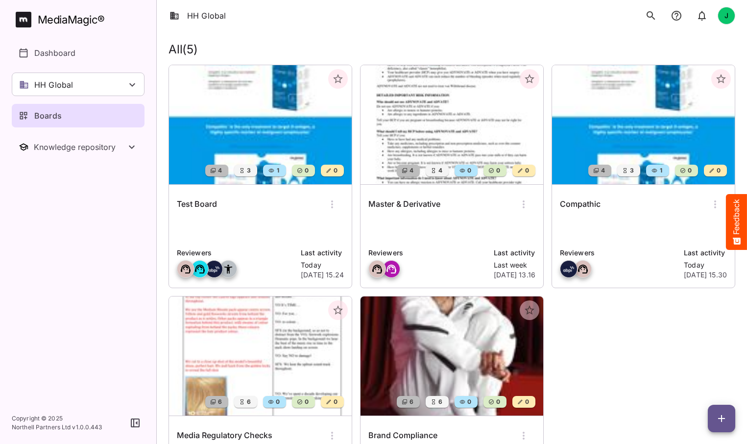
click at [651, 149] on img at bounding box center [643, 124] width 183 height 119
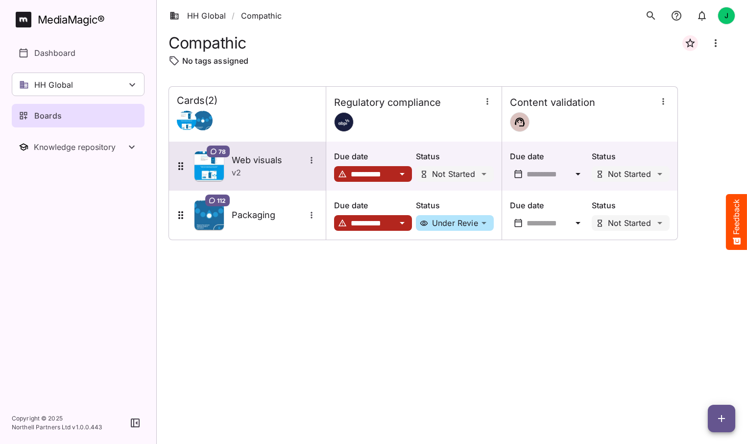
click at [272, 162] on h5 "Web visuals" at bounding box center [269, 160] width 74 height 12
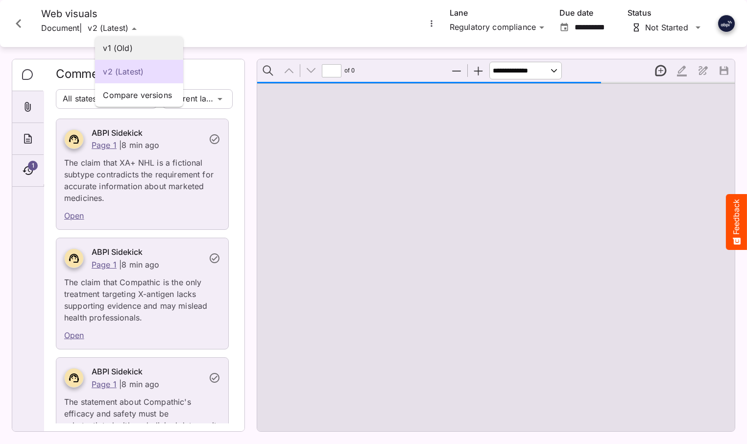
click at [141, 49] on p "v1 (Old)" at bounding box center [139, 48] width 73 height 12
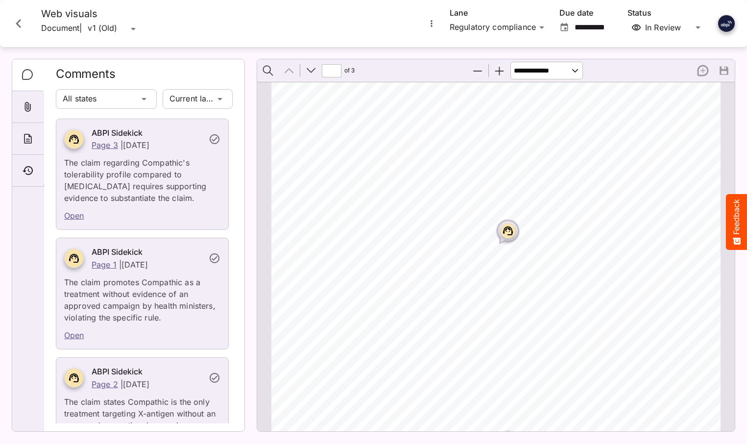
click at [75, 215] on link "Open" at bounding box center [74, 216] width 20 height 10
type input "*"
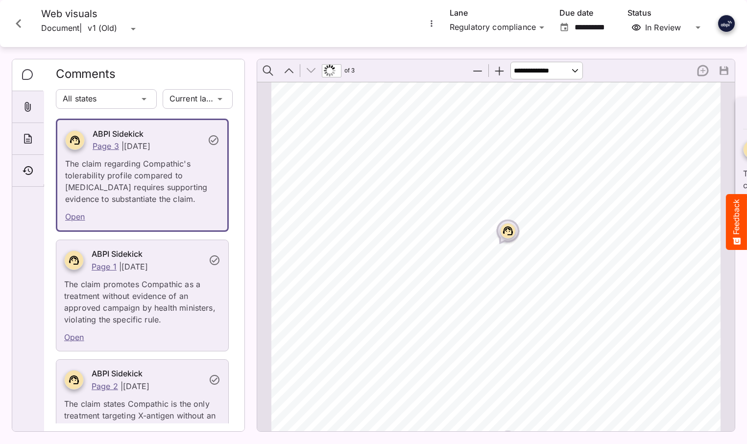
scroll to position [1774, 0]
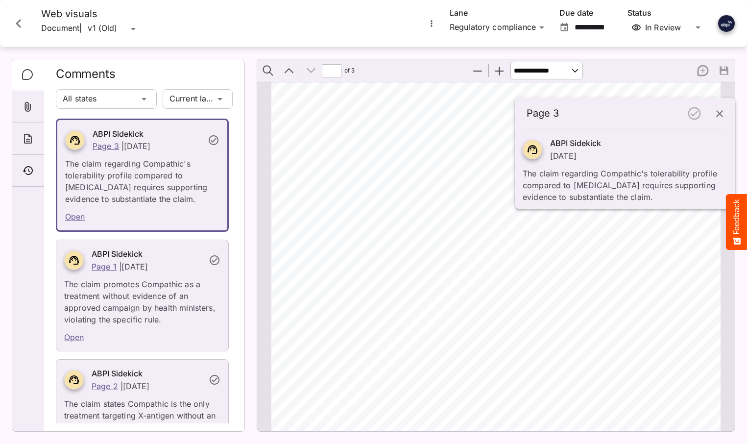
click at [695, 116] on div "Page 3" at bounding box center [629, 113] width 205 height 27
click at [695, 113] on div "Page 3" at bounding box center [629, 113] width 205 height 27
click at [20, 21] on icon "Close card" at bounding box center [19, 24] width 18 height 18
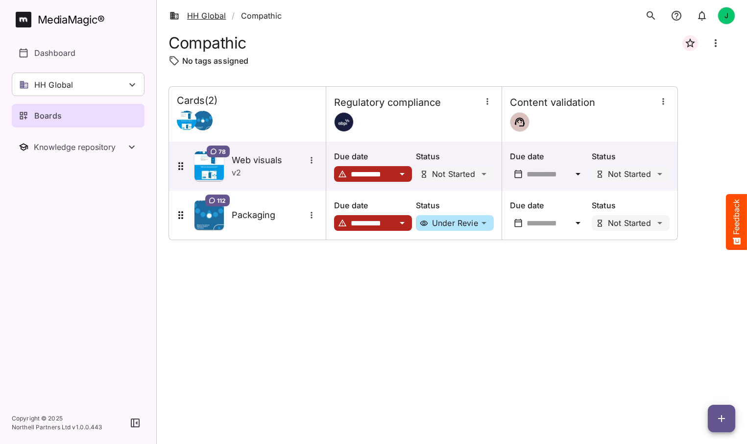
click at [213, 12] on link "HH Global" at bounding box center [198, 16] width 56 height 12
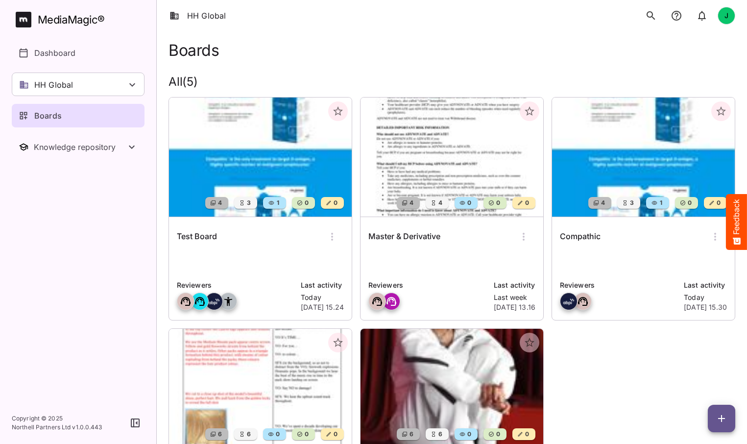
click at [240, 187] on img at bounding box center [260, 157] width 183 height 119
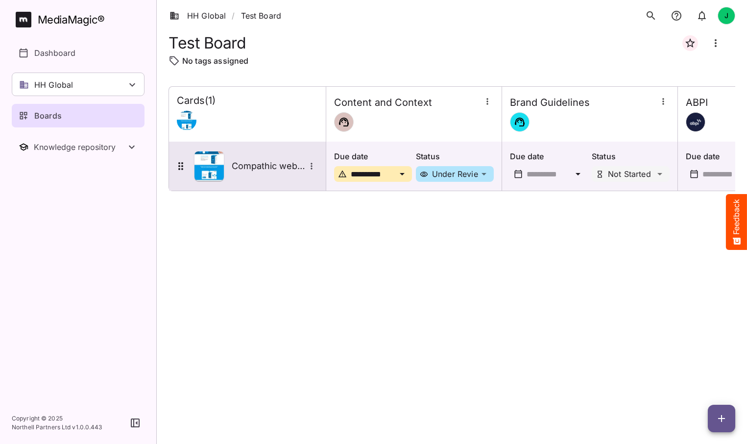
click at [263, 168] on h5 "Compathic website" at bounding box center [269, 166] width 74 height 12
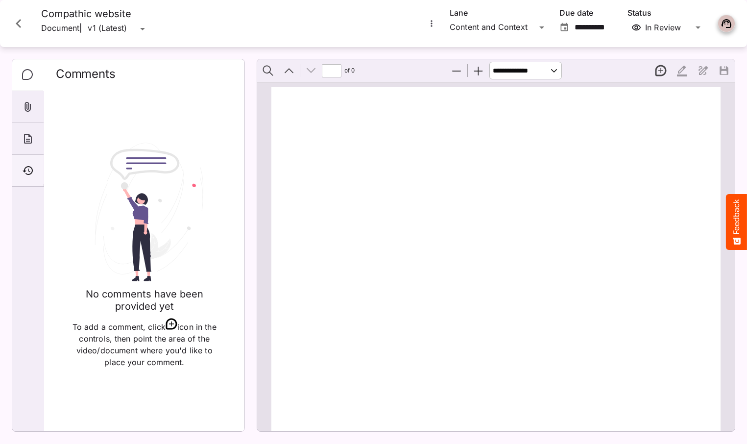
scroll to position [1405, 0]
type input "*"
click at [26, 172] on icon "Timeline" at bounding box center [28, 171] width 12 height 12
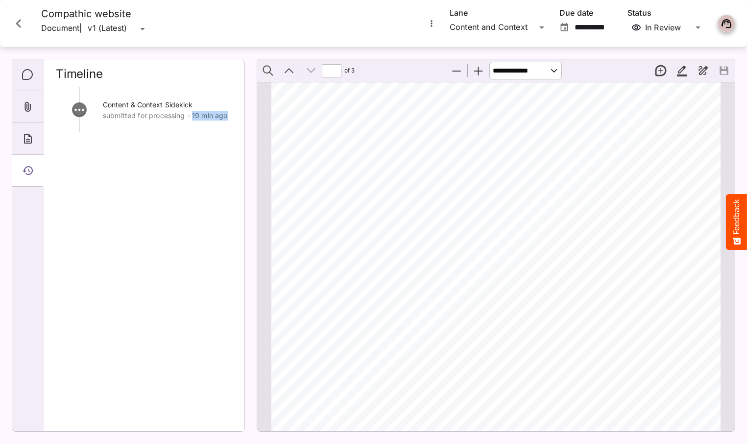
drag, startPoint x: 193, startPoint y: 118, endPoint x: 229, endPoint y: 118, distance: 36.3
click at [229, 118] on p "submitted for processing - 19 min ago" at bounding box center [168, 116] width 130 height 10
click at [20, 24] on icon "Close card" at bounding box center [19, 24] width 18 height 18
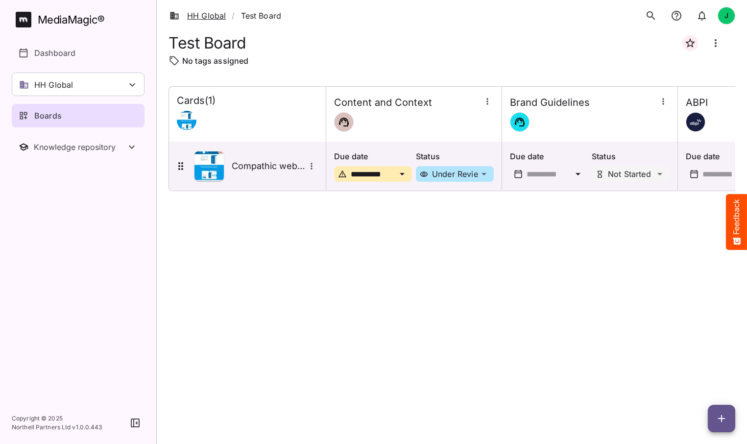
click at [199, 14] on link "HH Global" at bounding box center [198, 16] width 56 height 12
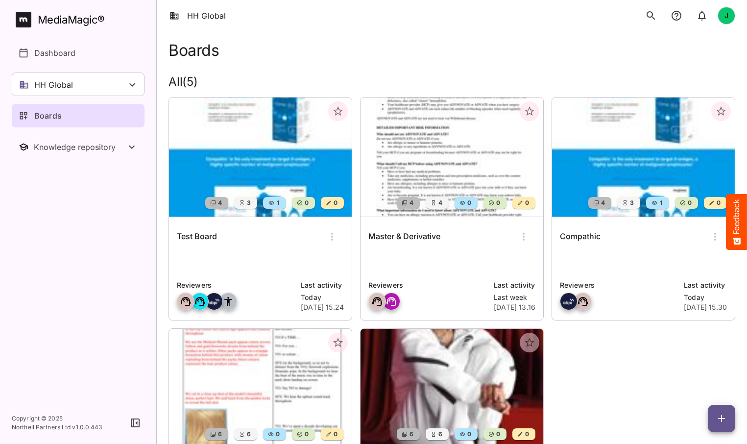
click at [658, 172] on img at bounding box center [643, 157] width 183 height 119
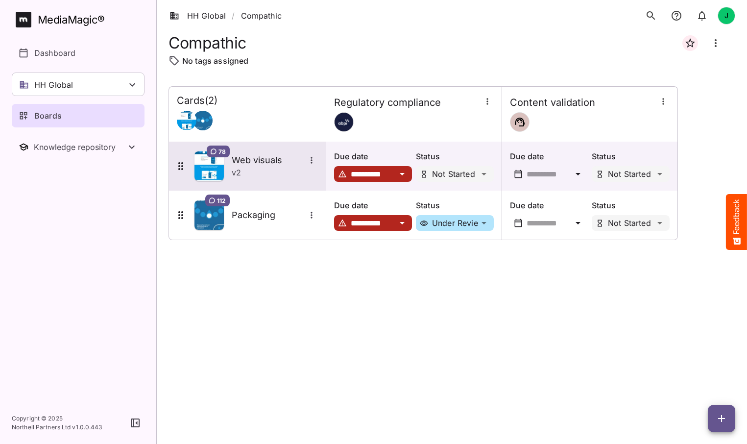
click at [268, 165] on h5 "Web visuals" at bounding box center [269, 160] width 74 height 12
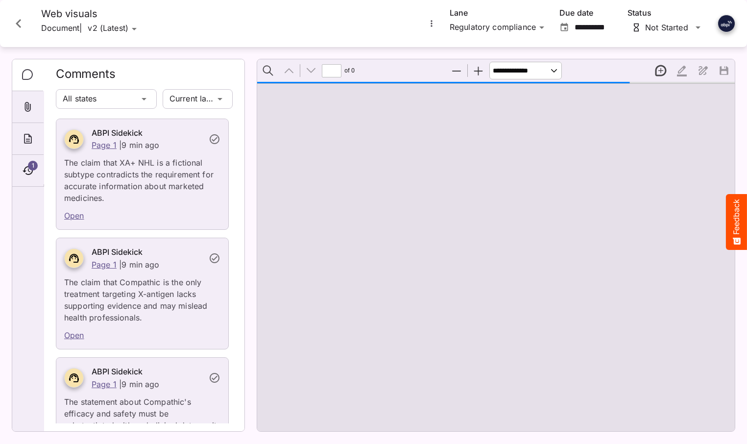
click at [143, 27] on div "HH Global / Compathic J MediaMagic ® Dashboard HH Global HH Global Create new w…" at bounding box center [373, 220] width 747 height 440
type input "*"
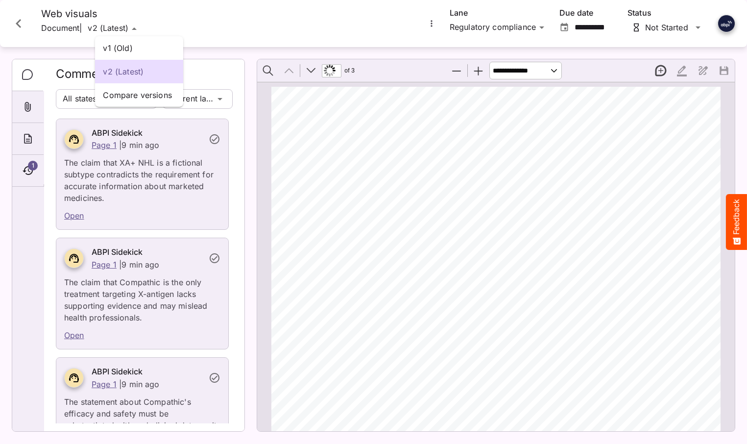
scroll to position [646, 0]
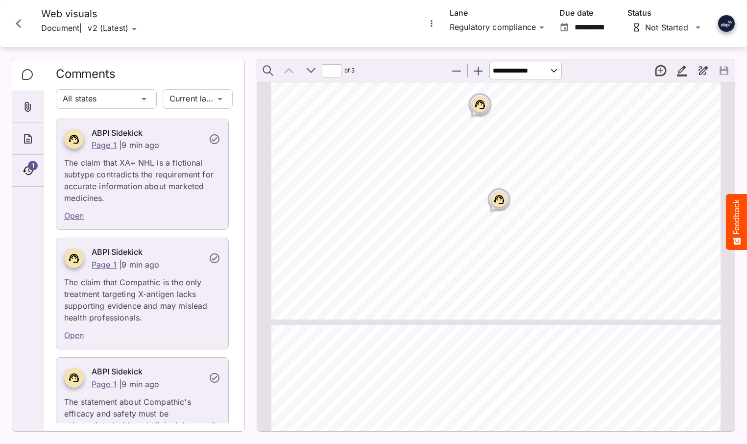
click at [433, 22] on icon "More options for Web visuals" at bounding box center [432, 24] width 10 height 10
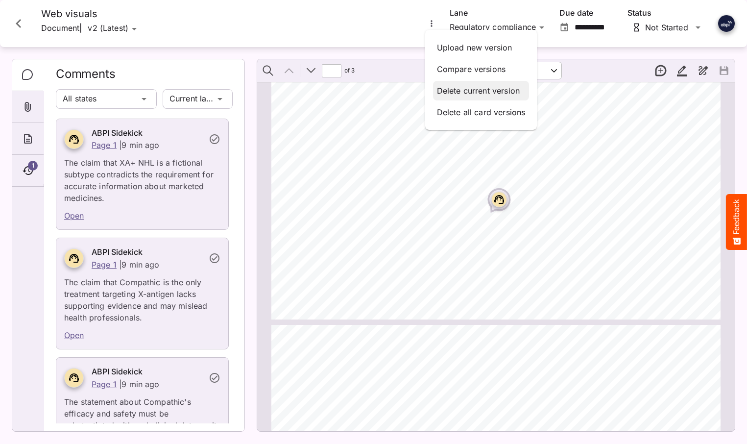
click at [469, 90] on p "Delete current version" at bounding box center [481, 91] width 89 height 12
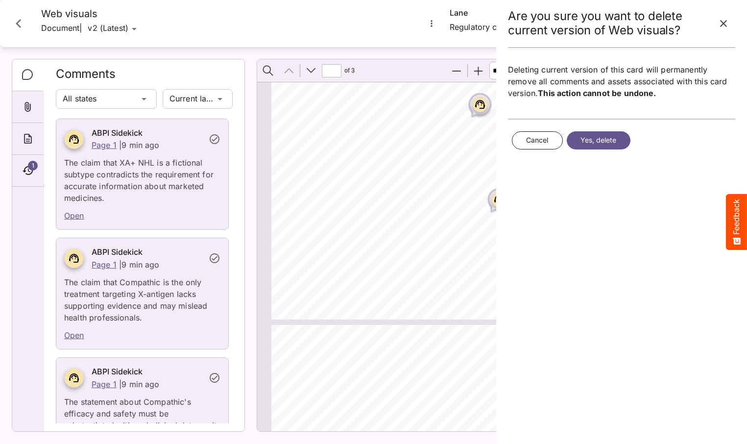
click at [603, 144] on span "Yes, delete" at bounding box center [599, 140] width 36 height 12
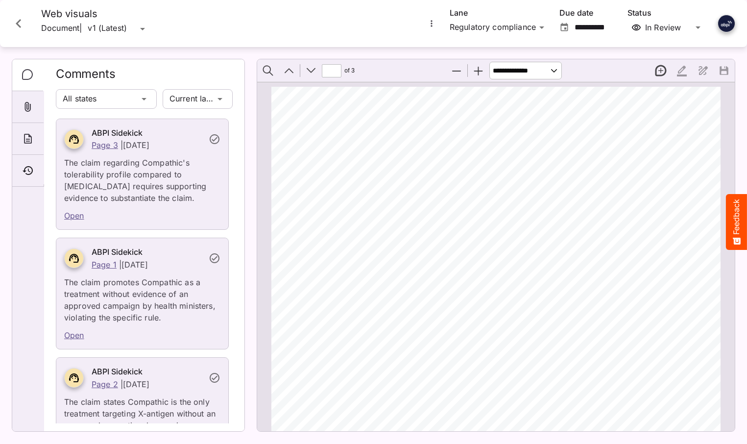
scroll to position [1405, 0]
type input "*"
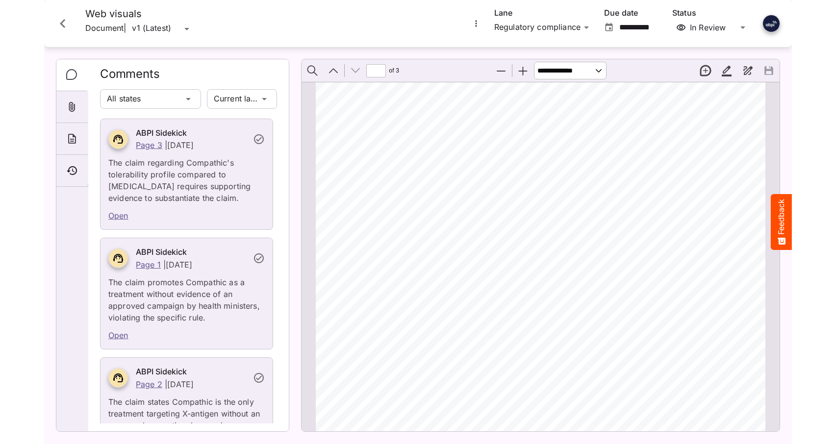
scroll to position [1774, 0]
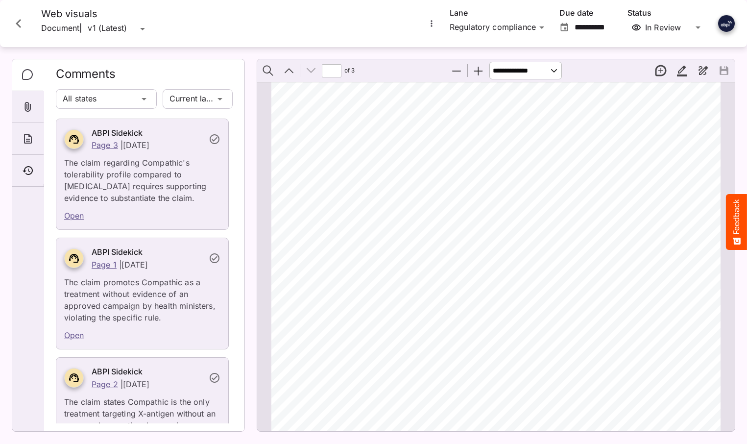
click at [72, 214] on link "Open" at bounding box center [74, 216] width 20 height 10
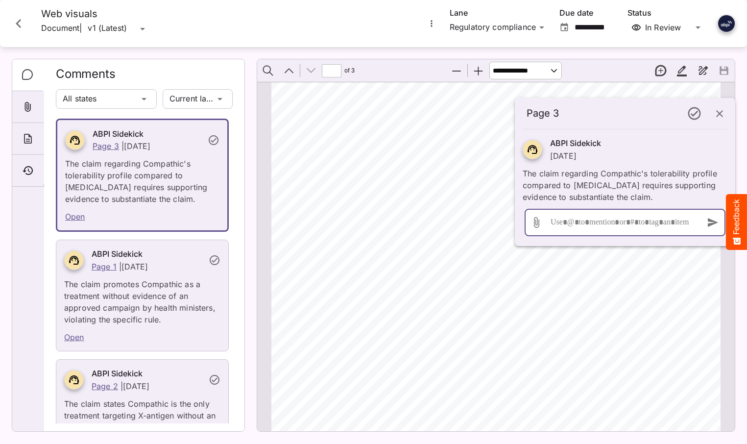
click at [567, 223] on div at bounding box center [622, 222] width 149 height 27
click at [720, 113] on icon "button" at bounding box center [719, 113] width 7 height 7
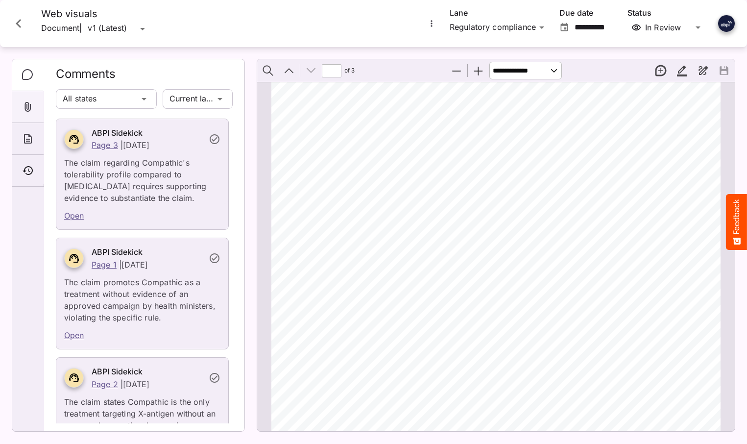
click at [27, 106] on icon "Attachments" at bounding box center [28, 107] width 6 height 10
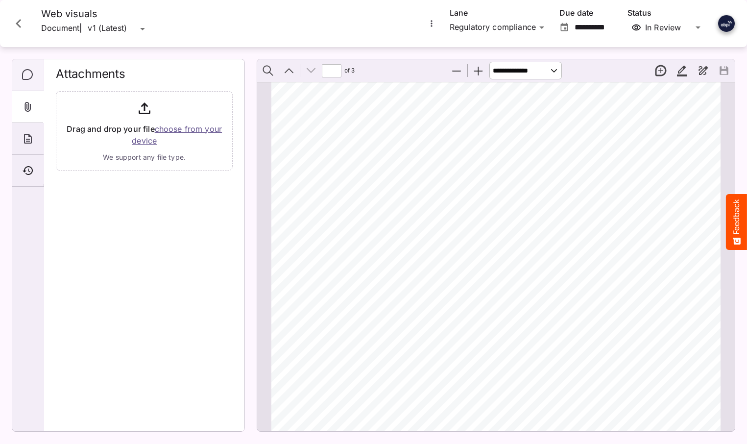
click at [28, 74] on icon "Comments" at bounding box center [28, 75] width 12 height 12
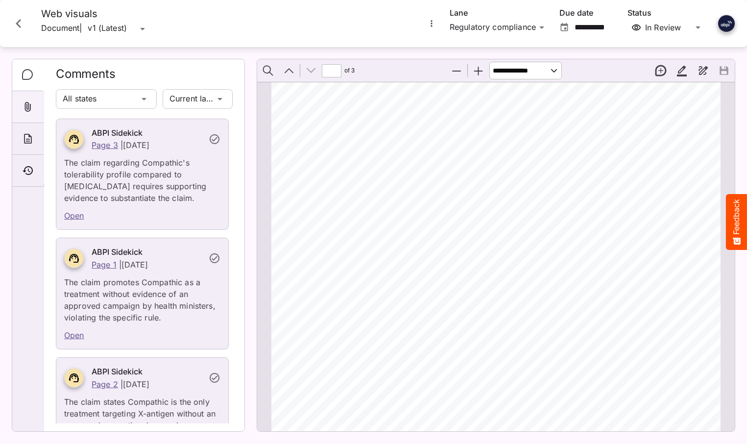
click at [27, 106] on icon "Attachments" at bounding box center [28, 107] width 12 height 12
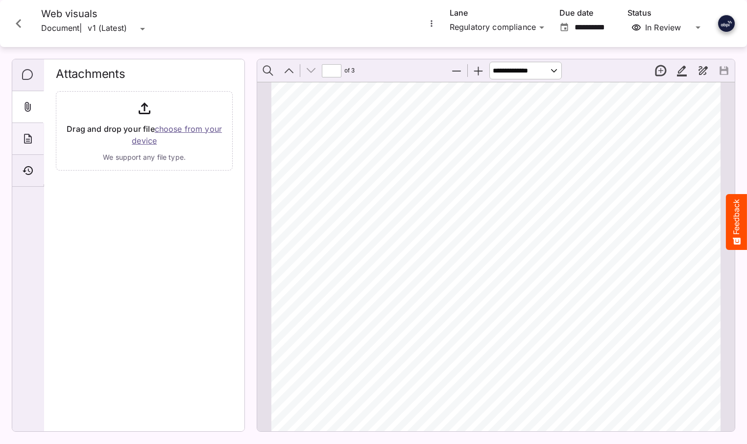
click at [28, 137] on icon "About" at bounding box center [28, 139] width 12 height 12
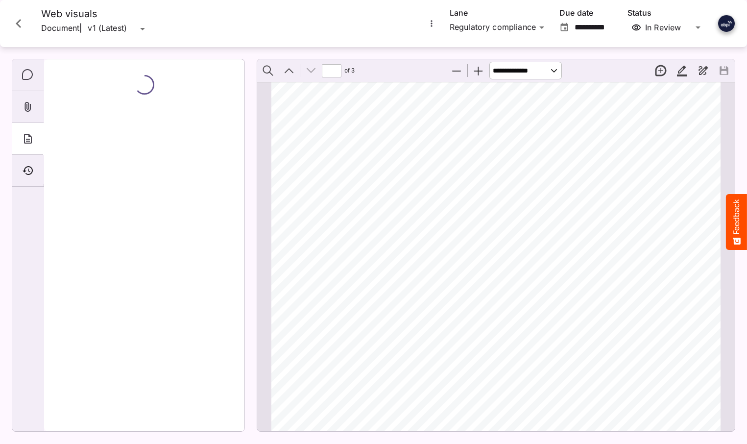
click at [431, 24] on icon "More options for Web visuals" at bounding box center [431, 23] width 1 height 6
click at [459, 48] on p "Upload new version" at bounding box center [474, 48] width 75 height 12
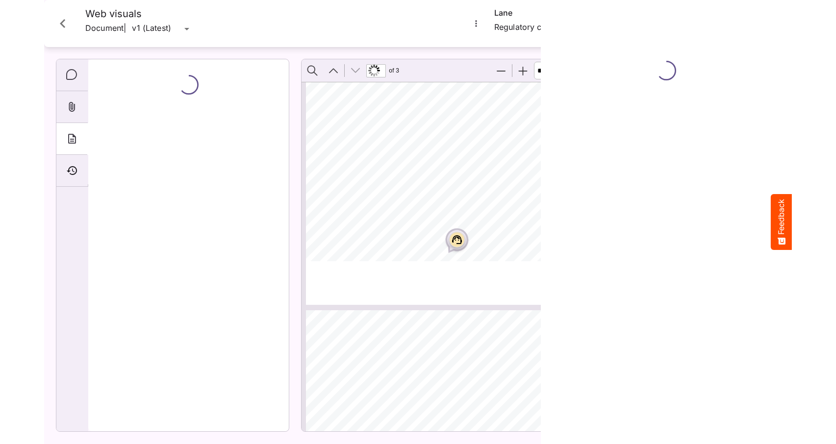
scroll to position [2002, 0]
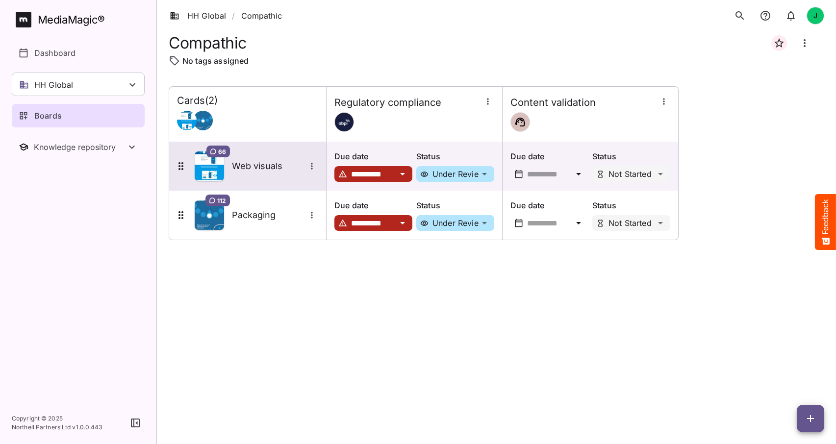
click at [262, 169] on h5 "Web visuals" at bounding box center [269, 166] width 74 height 12
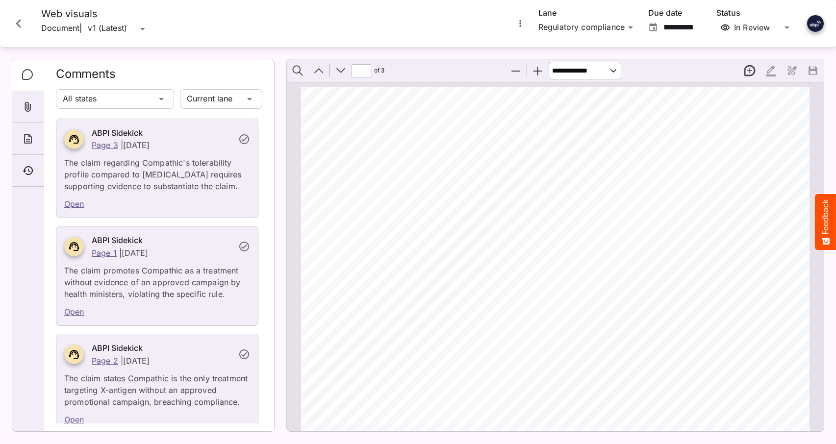
scroll to position [1586, 0]
click at [521, 24] on icon "More options for Web visuals" at bounding box center [520, 24] width 10 height 10
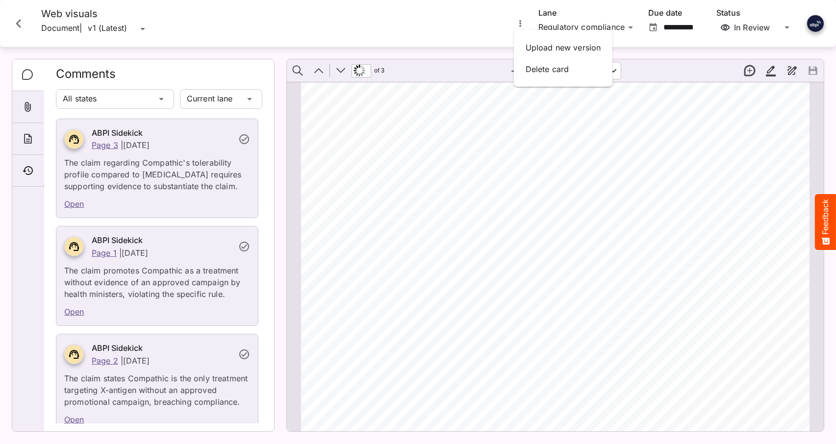
type input "*"
click at [546, 46] on p "Upload new version" at bounding box center [562, 48] width 75 height 12
